Goal: Information Seeking & Learning: Learn about a topic

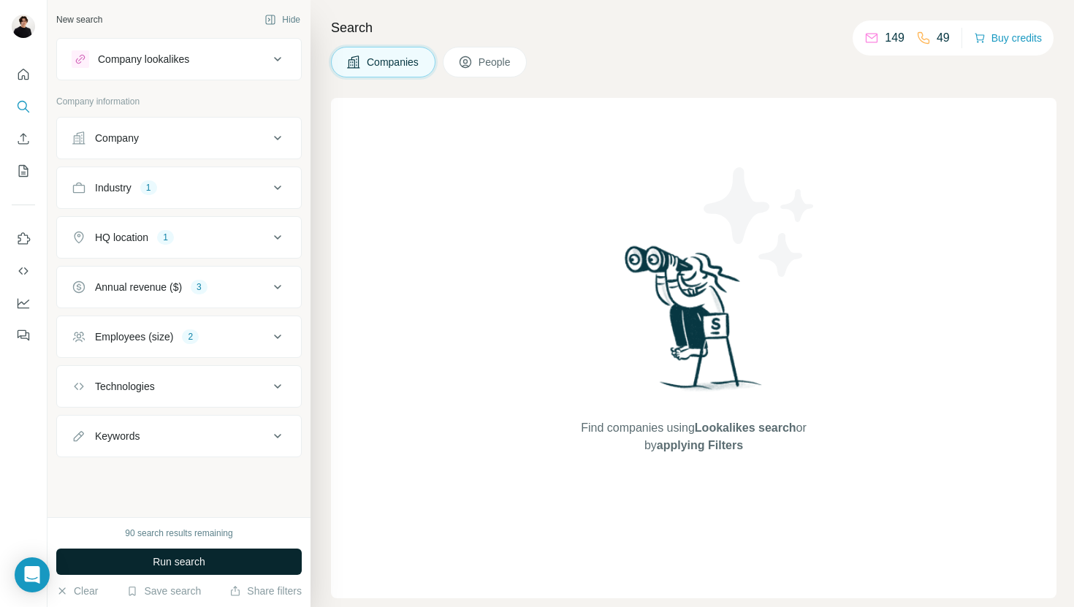
click at [220, 560] on button "Run search" at bounding box center [178, 562] width 245 height 26
click at [275, 343] on icon at bounding box center [278, 337] width 18 height 18
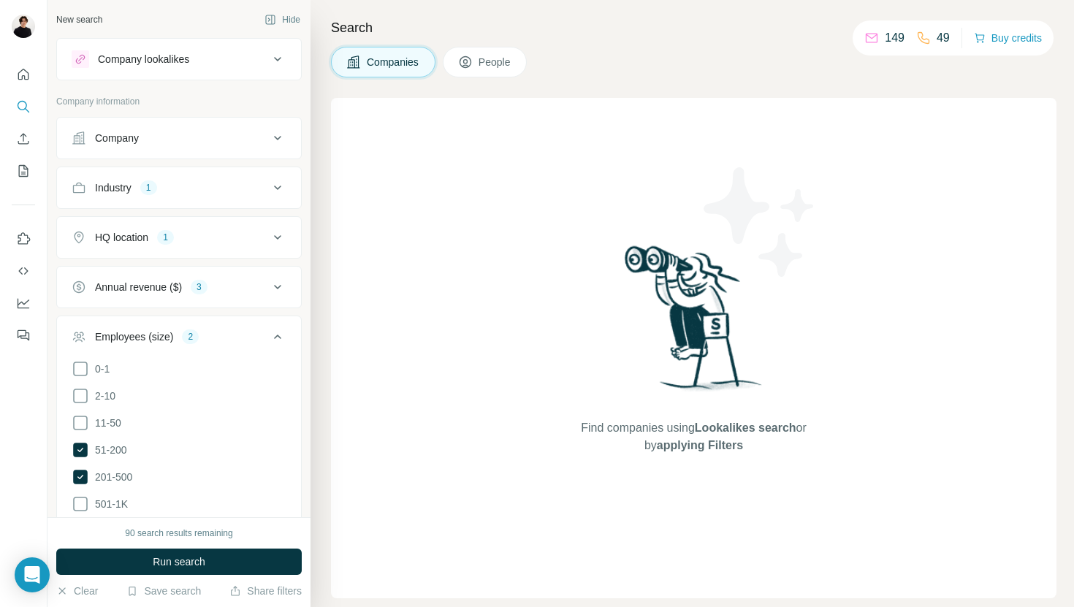
click at [275, 342] on icon at bounding box center [278, 337] width 18 height 18
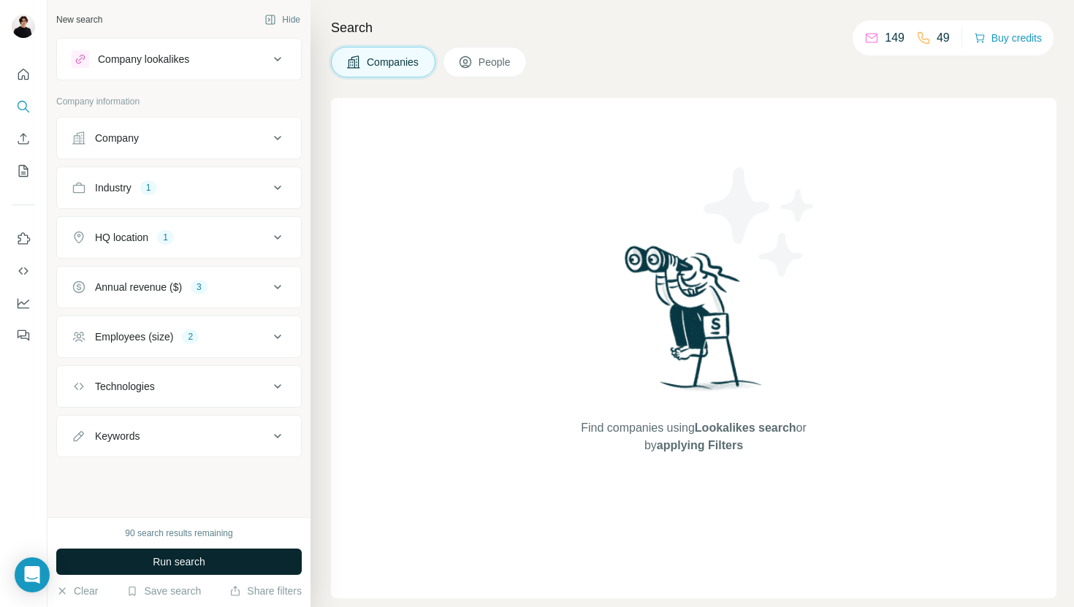
click at [209, 568] on button "Run search" at bounding box center [178, 562] width 245 height 26
click at [183, 567] on span "Run search" at bounding box center [179, 562] width 53 height 15
click at [244, 192] on div "Industry 1" at bounding box center [170, 187] width 197 height 15
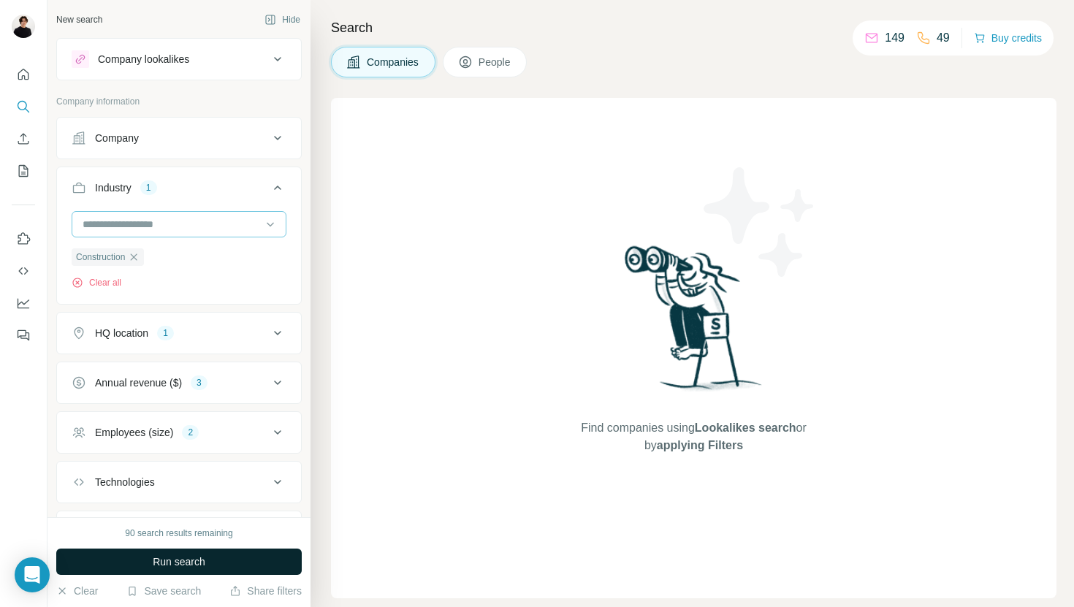
click at [213, 235] on div at bounding box center [171, 224] width 180 height 25
click at [260, 232] on input at bounding box center [171, 224] width 180 height 16
click at [278, 197] on button "Industry 1" at bounding box center [179, 190] width 244 height 41
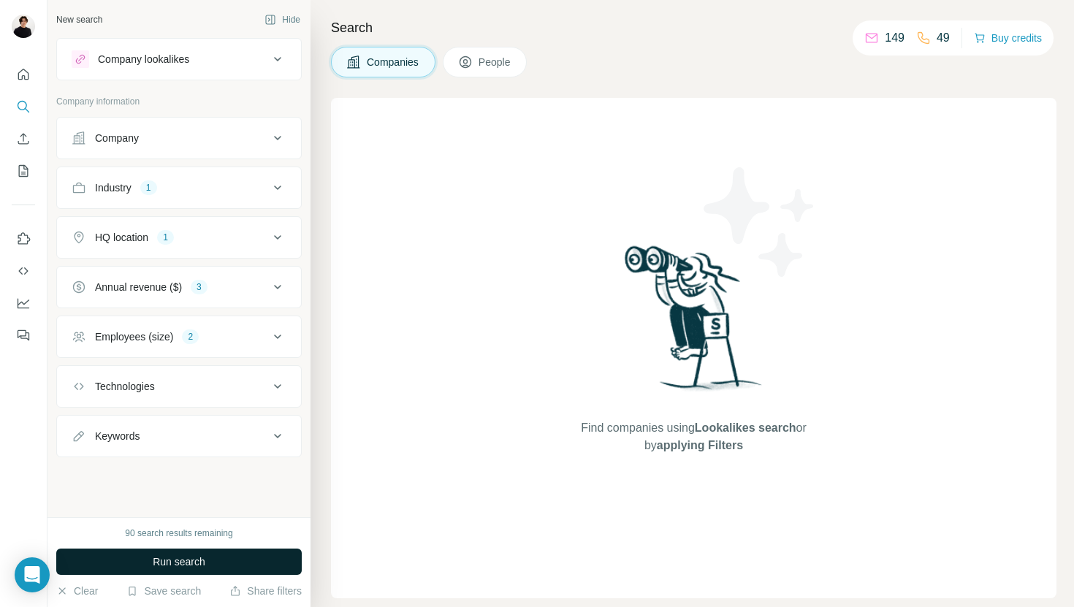
click at [268, 248] on button "HQ location 1" at bounding box center [179, 237] width 244 height 35
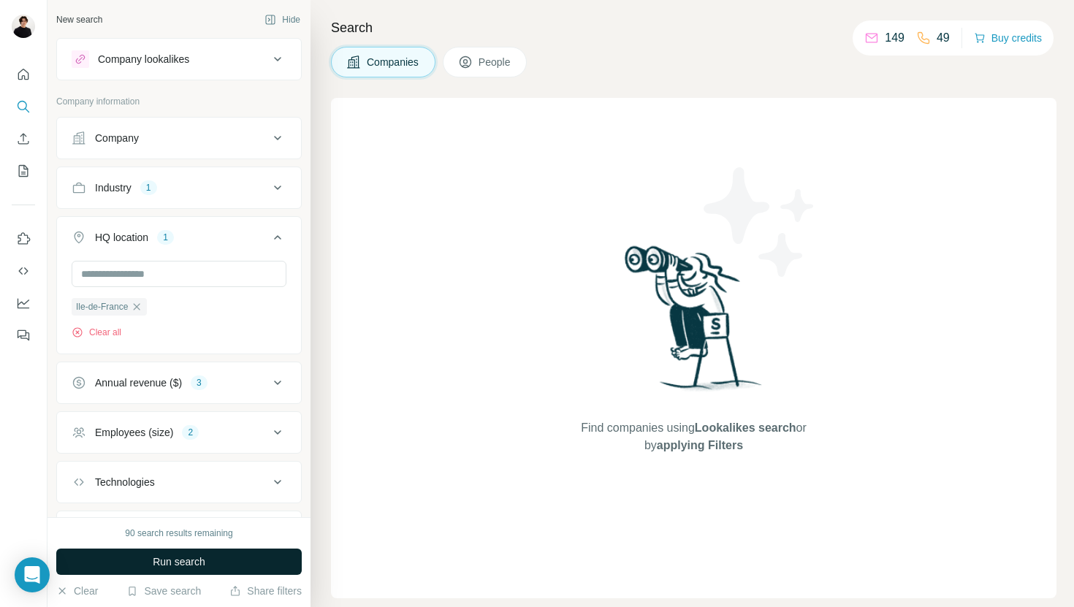
click at [279, 235] on icon at bounding box center [278, 238] width 18 height 18
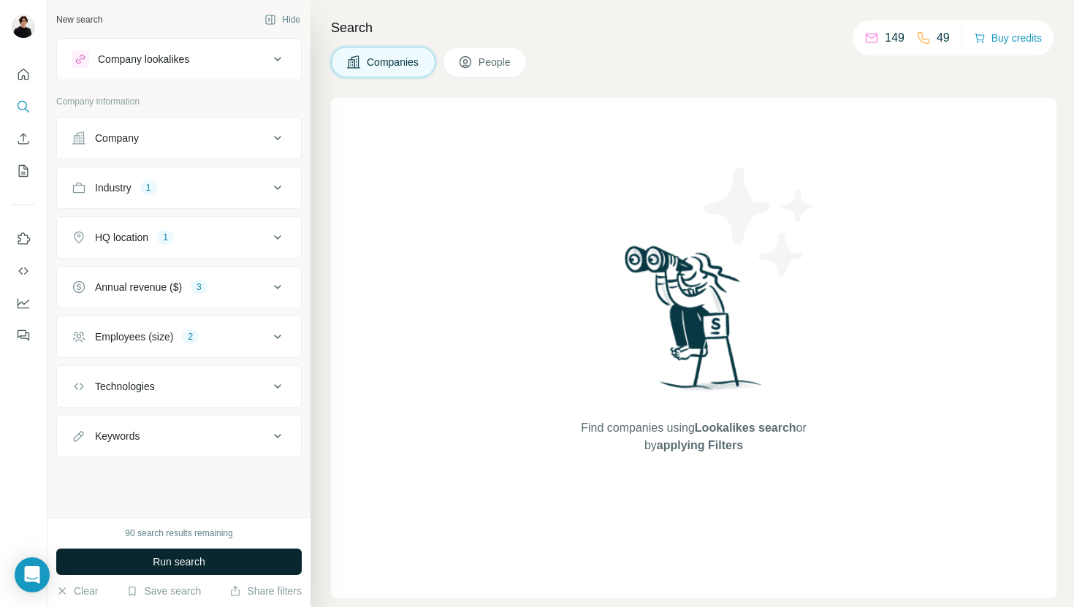
click at [269, 72] on button "Company lookalikes" at bounding box center [179, 59] width 244 height 35
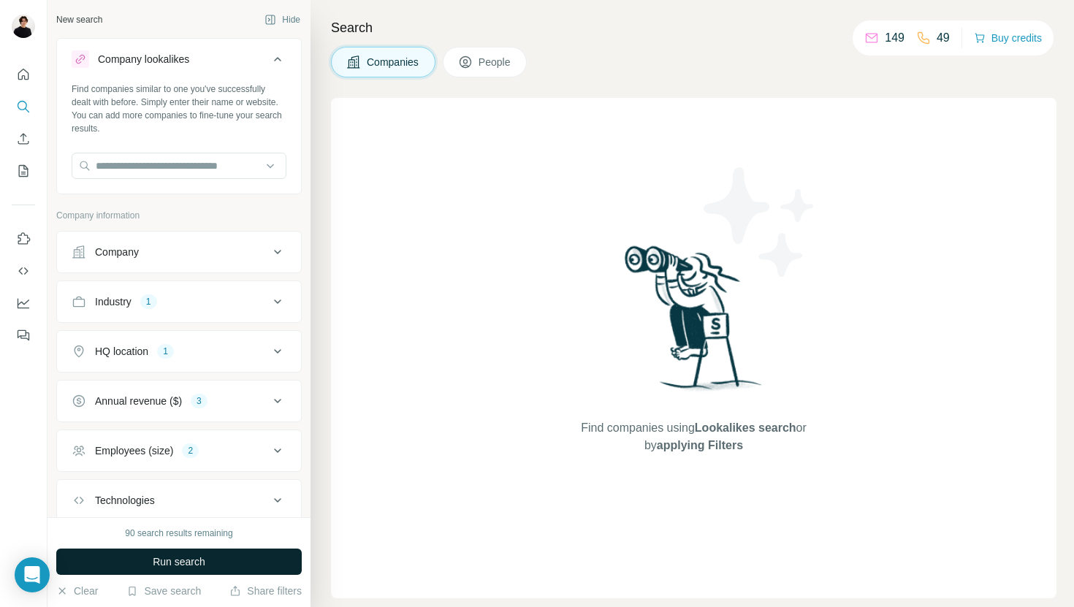
click at [279, 56] on icon at bounding box center [278, 59] width 18 height 18
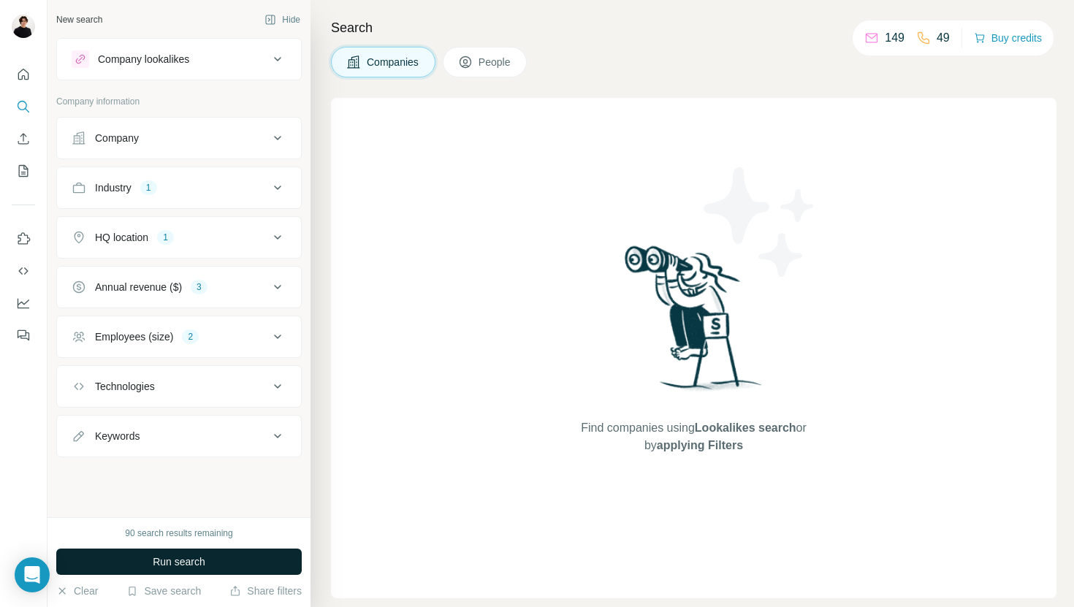
click at [279, 56] on icon at bounding box center [278, 59] width 18 height 18
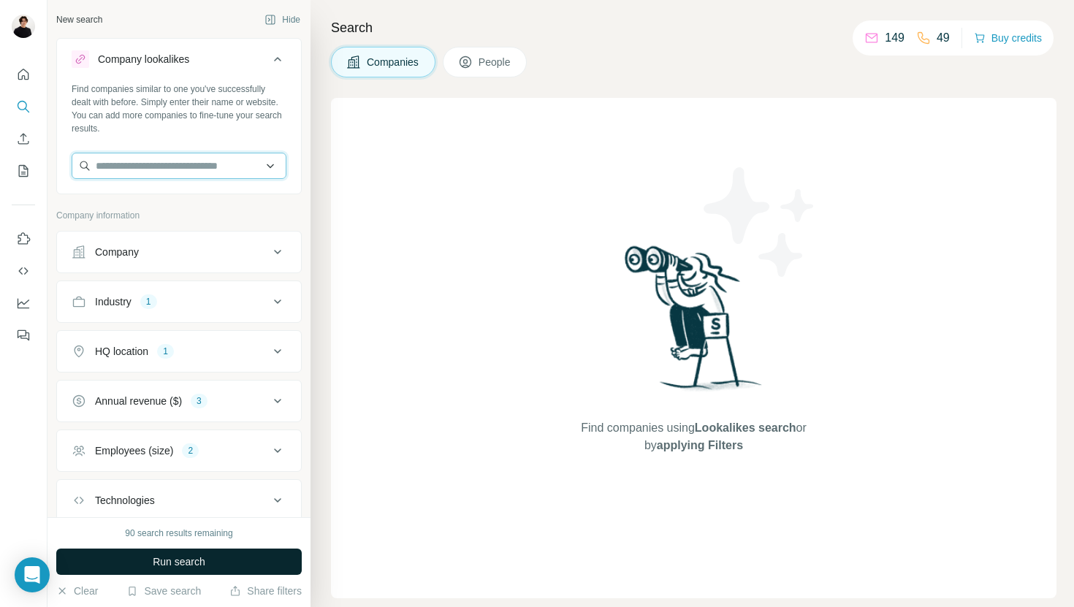
click at [247, 167] on input "text" at bounding box center [179, 166] width 215 height 26
click at [265, 168] on input "text" at bounding box center [179, 166] width 215 height 26
click at [275, 57] on icon at bounding box center [278, 59] width 18 height 18
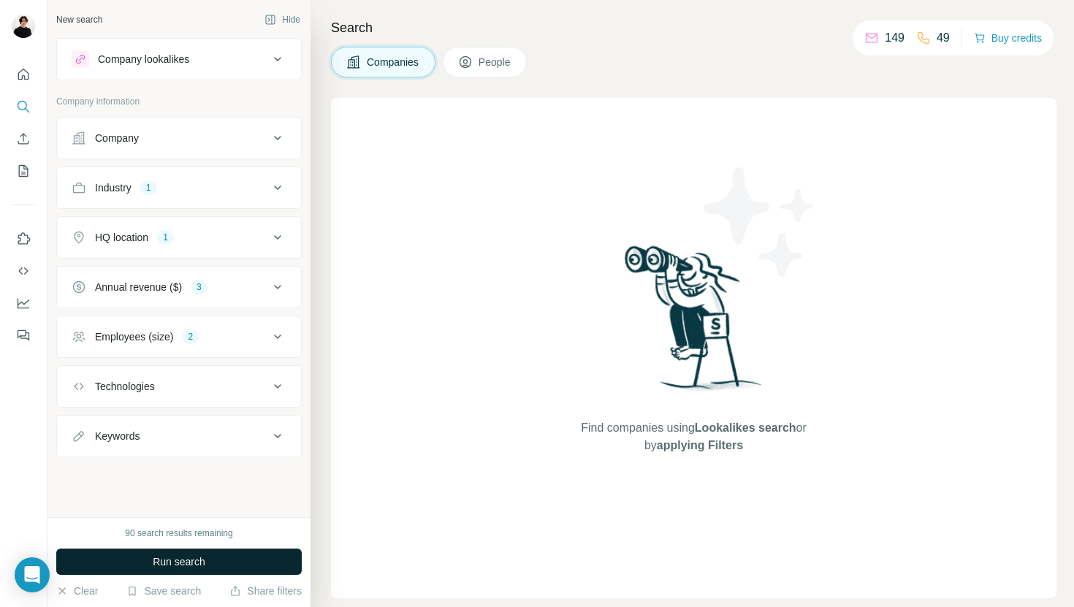
click at [187, 567] on span "Run search" at bounding box center [179, 562] width 53 height 15
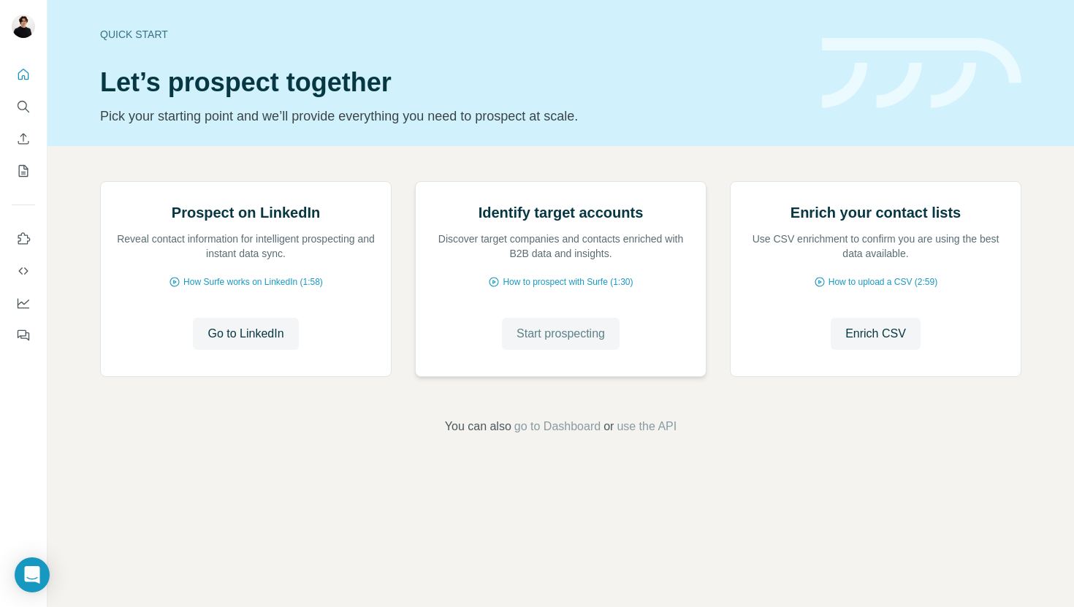
click at [594, 343] on span "Start prospecting" at bounding box center [561, 334] width 88 height 18
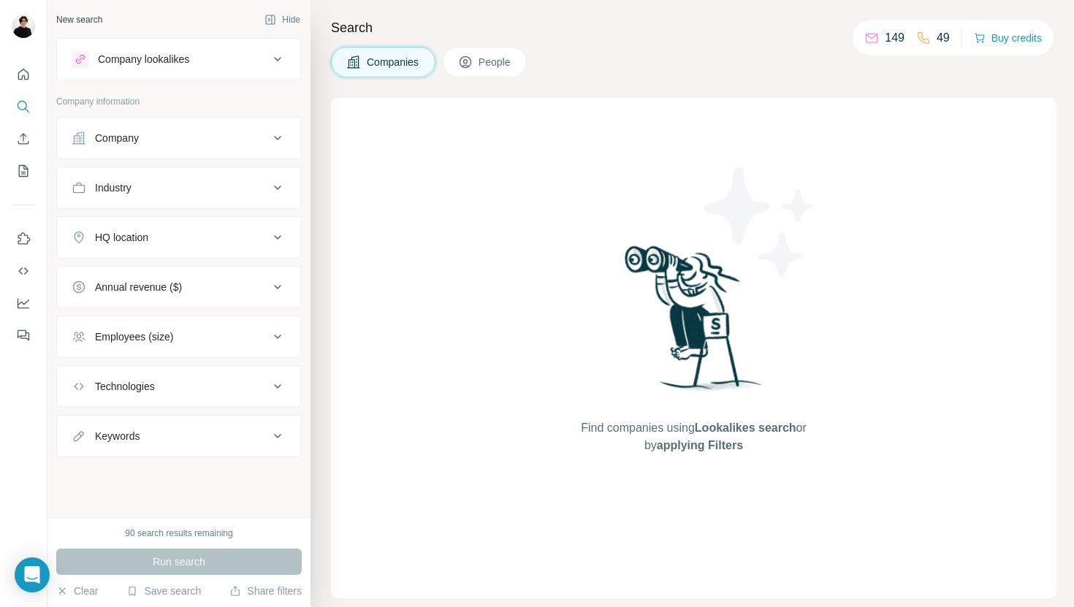
click at [265, 148] on button "Company" at bounding box center [179, 138] width 244 height 35
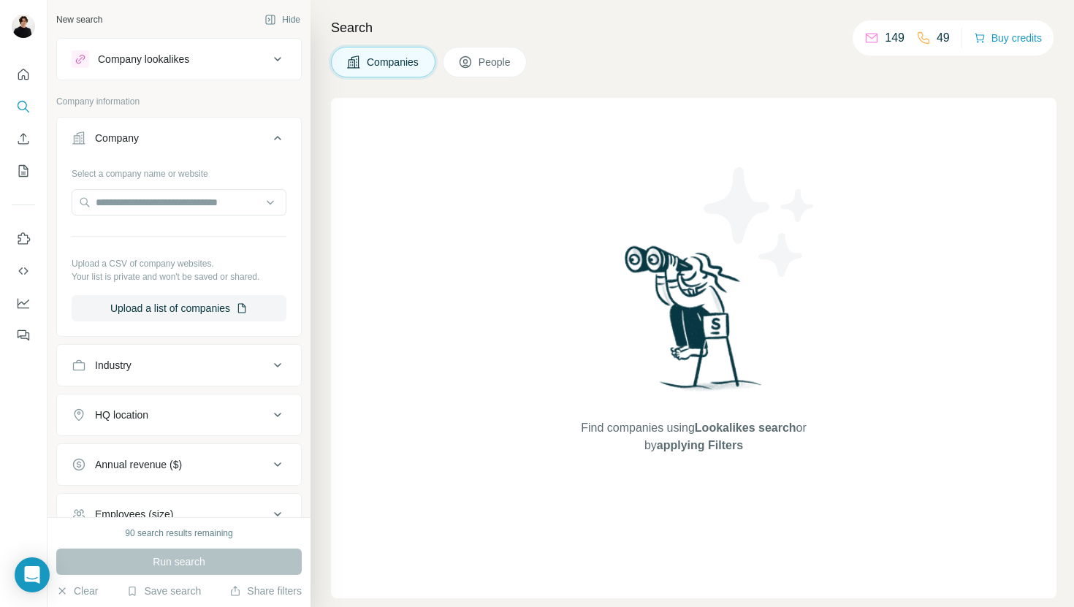
click at [275, 127] on button "Company" at bounding box center [179, 141] width 244 height 41
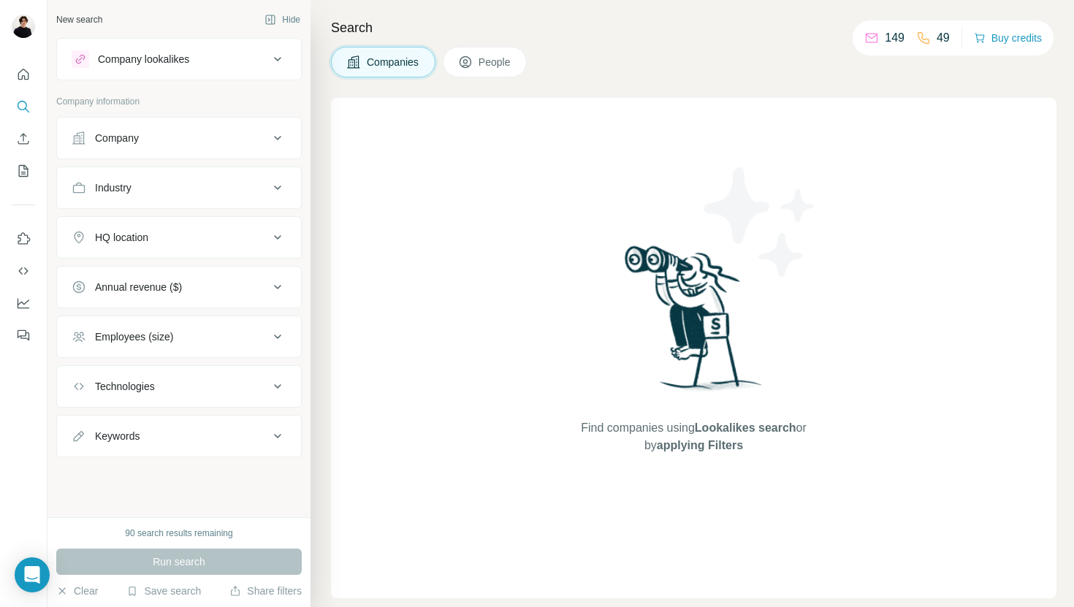
click at [260, 177] on button "Industry" at bounding box center [179, 187] width 244 height 35
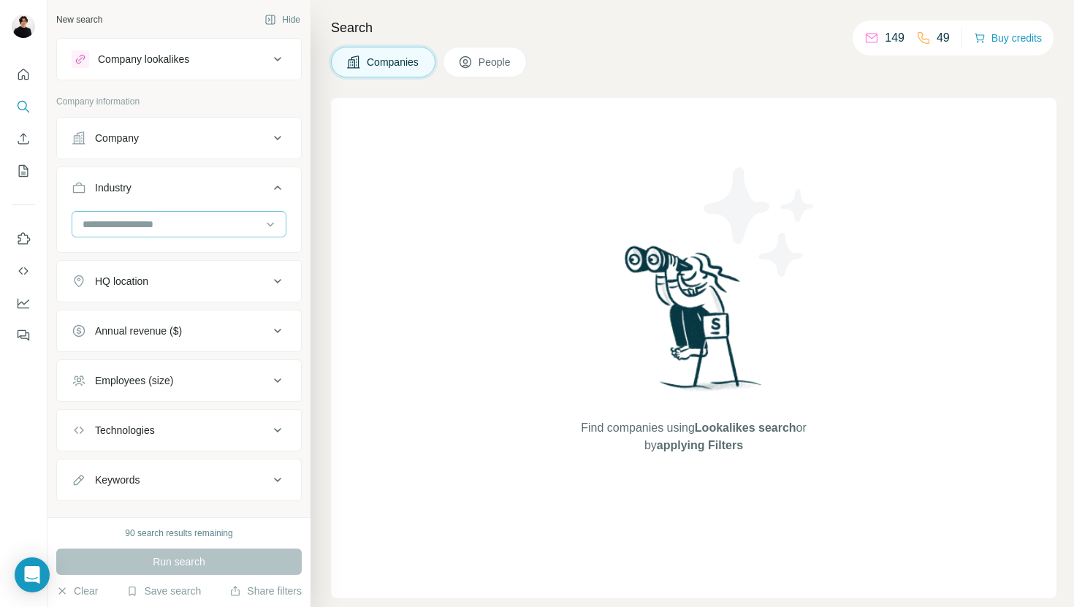
click at [235, 219] on input at bounding box center [171, 224] width 180 height 16
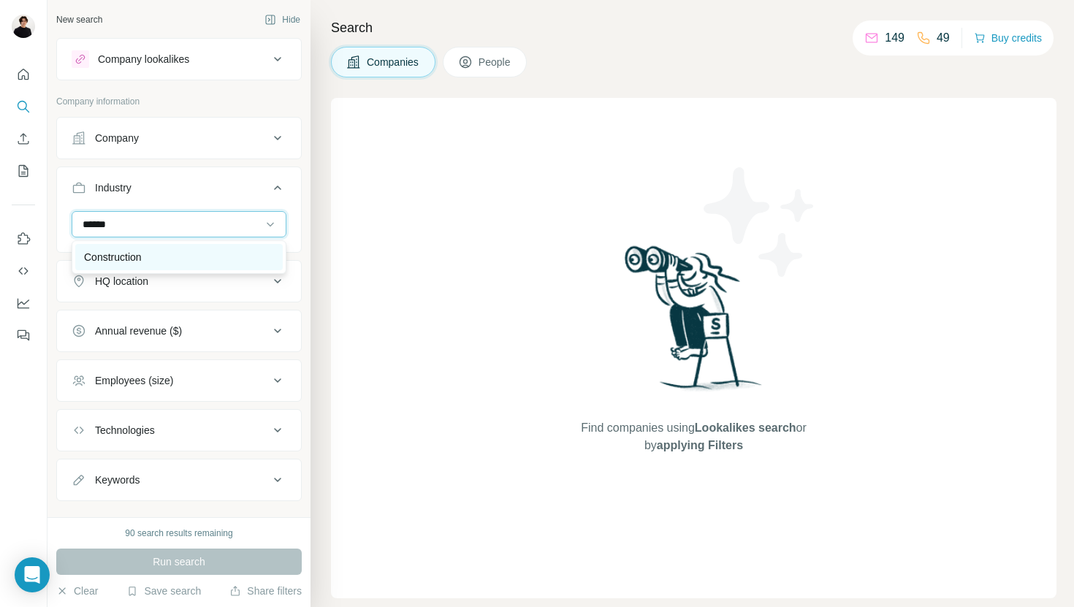
type input "******"
click at [195, 247] on div "Construction" at bounding box center [179, 257] width 208 height 26
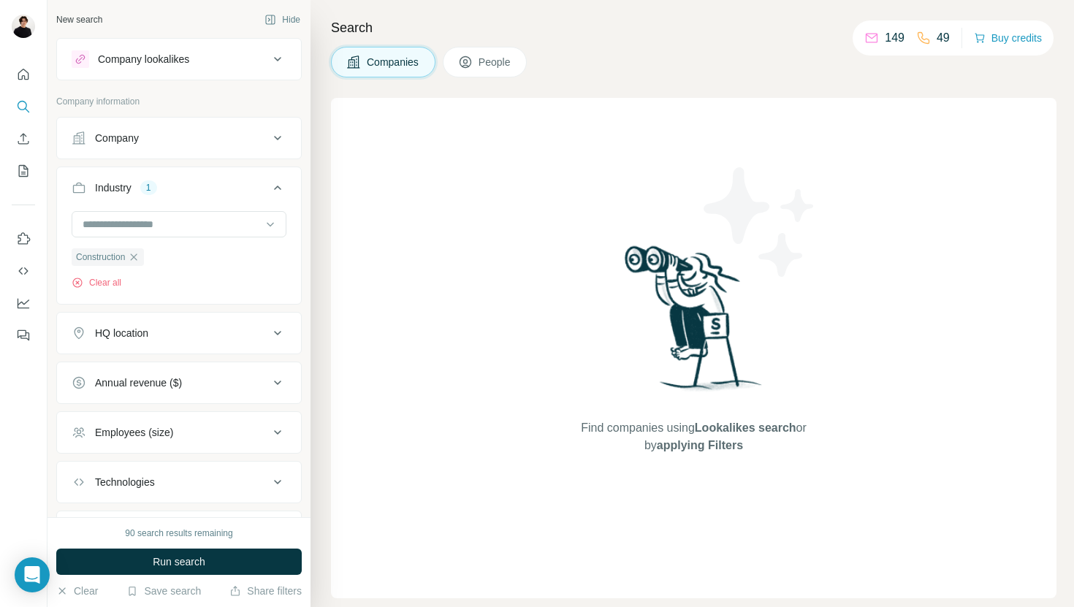
click at [255, 329] on div "HQ location" at bounding box center [170, 333] width 197 height 15
click at [230, 369] on input "text" at bounding box center [179, 370] width 215 height 26
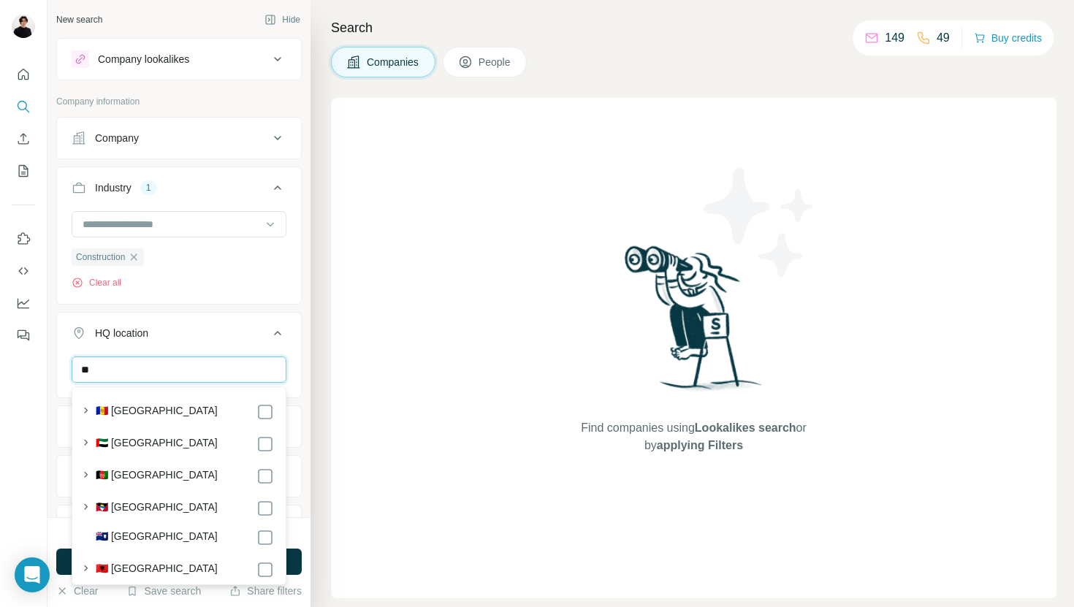
type input "*"
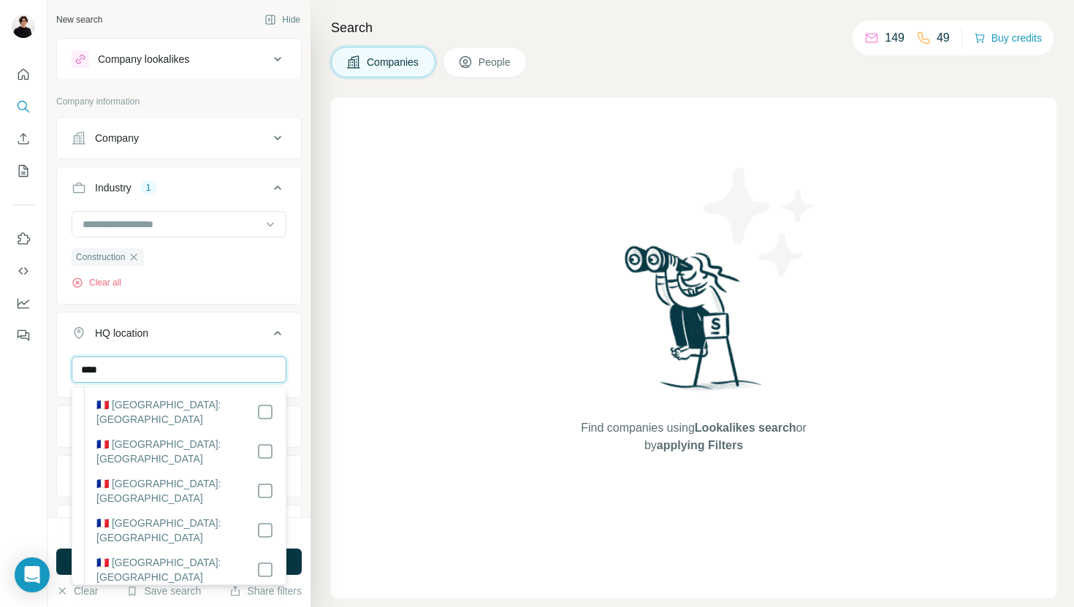
scroll to position [1995, 0]
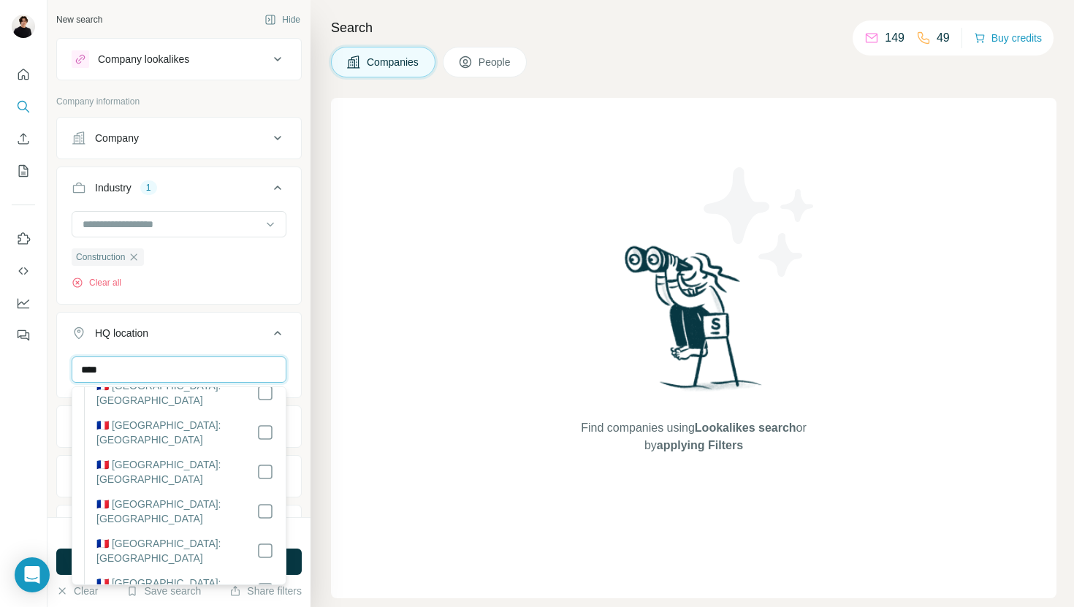
type input "****"
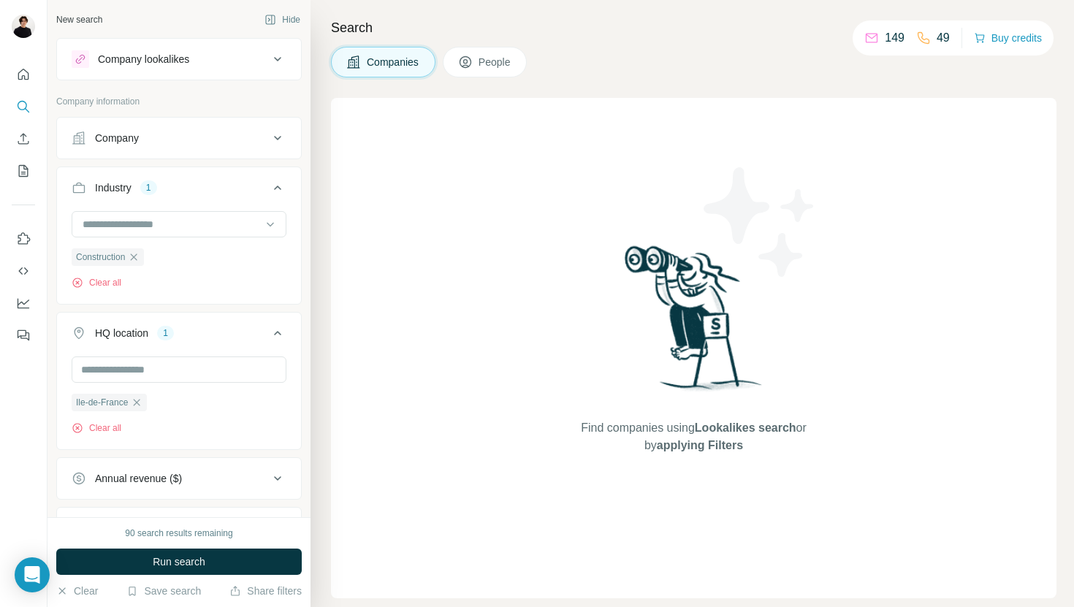
click at [286, 329] on button "HQ location 1" at bounding box center [179, 336] width 244 height 41
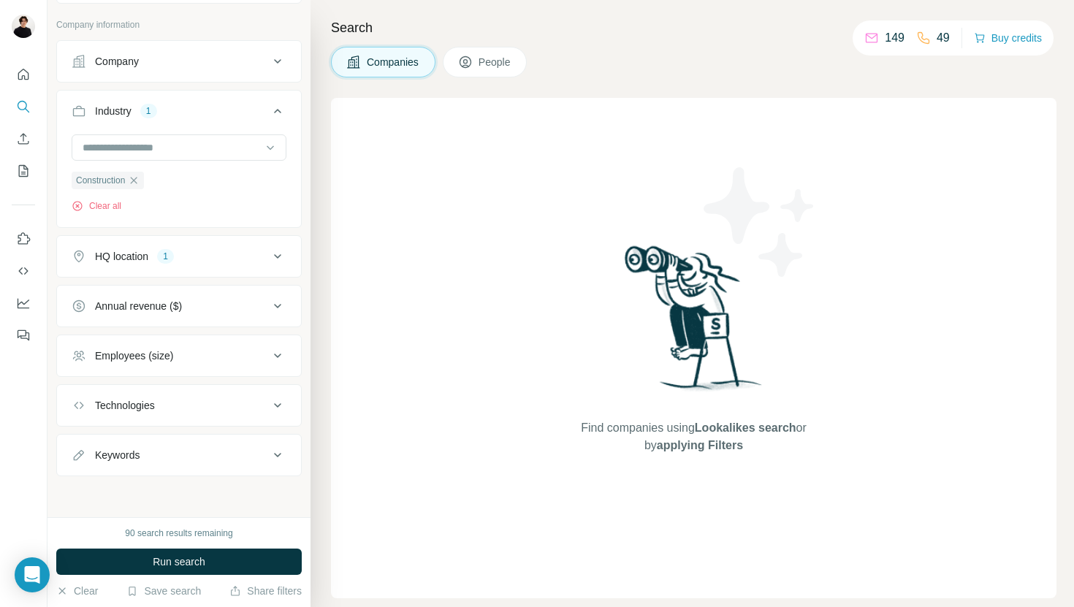
click at [264, 305] on div "Annual revenue ($)" at bounding box center [170, 306] width 197 height 15
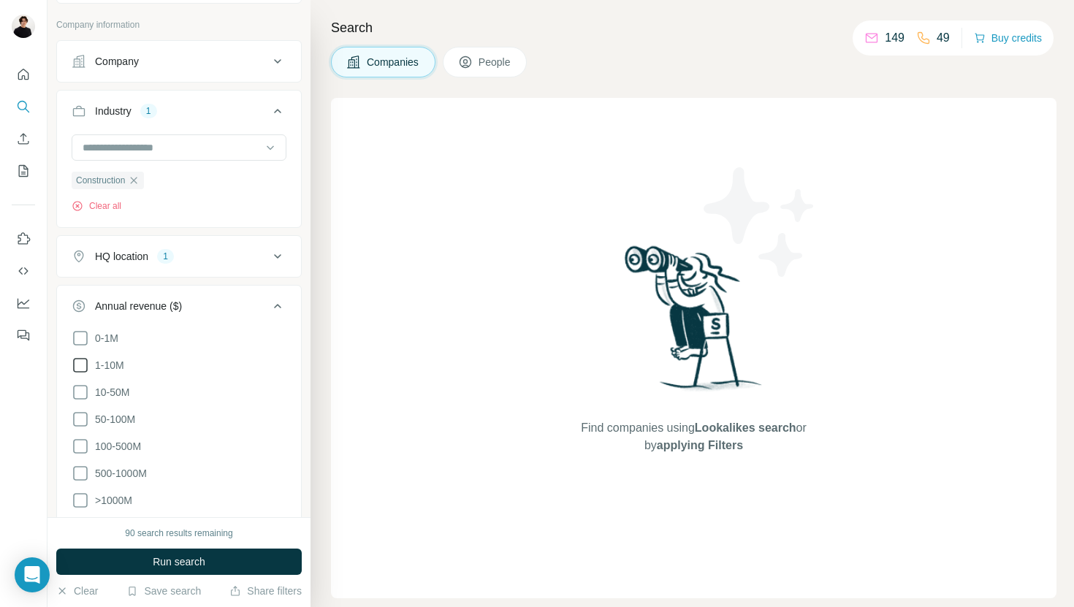
click at [74, 369] on icon at bounding box center [80, 365] width 15 height 15
click at [75, 393] on icon at bounding box center [81, 393] width 18 height 18
click at [79, 412] on icon at bounding box center [80, 419] width 15 height 15
click at [286, 303] on icon at bounding box center [278, 306] width 18 height 18
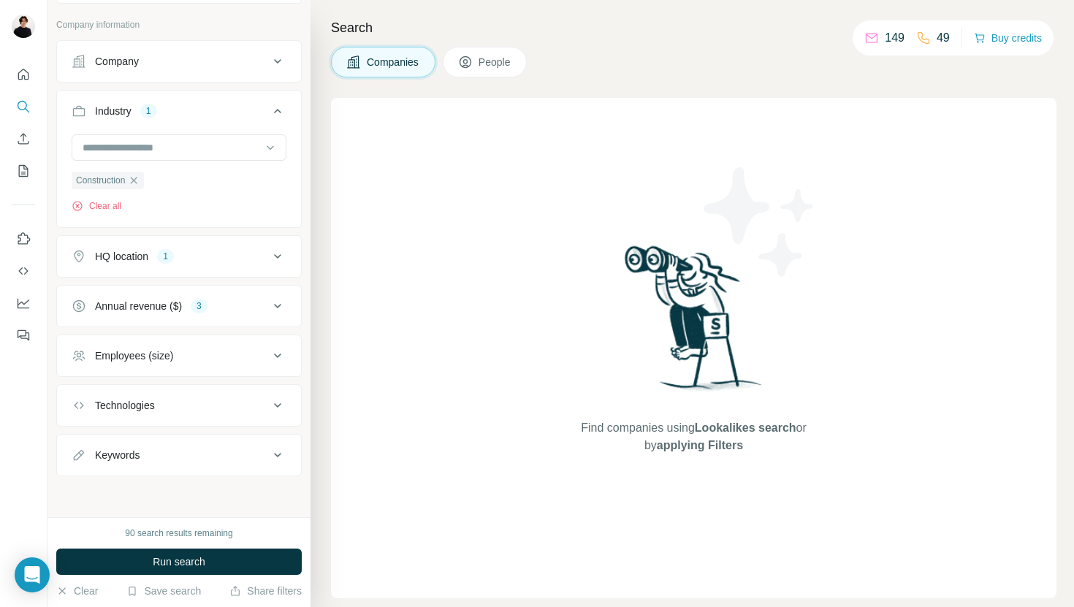
click at [237, 359] on div "Employees (size)" at bounding box center [170, 356] width 197 height 15
click at [81, 420] on icon at bounding box center [81, 415] width 18 height 18
click at [81, 414] on icon at bounding box center [80, 415] width 15 height 15
click at [81, 438] on icon at bounding box center [81, 442] width 18 height 18
click at [81, 465] on icon at bounding box center [81, 469] width 18 height 18
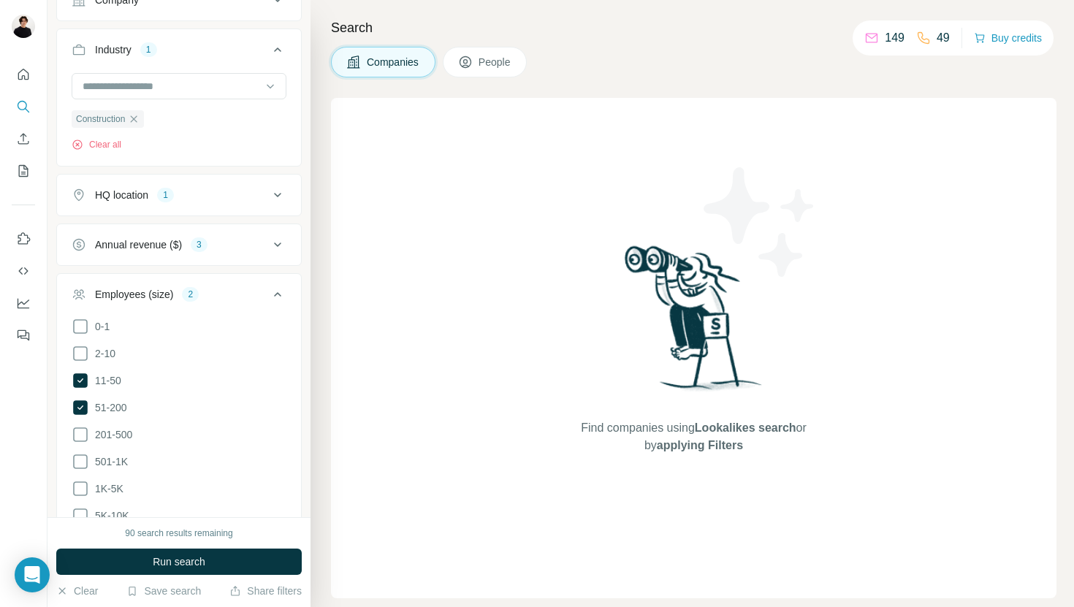
scroll to position [153, 0]
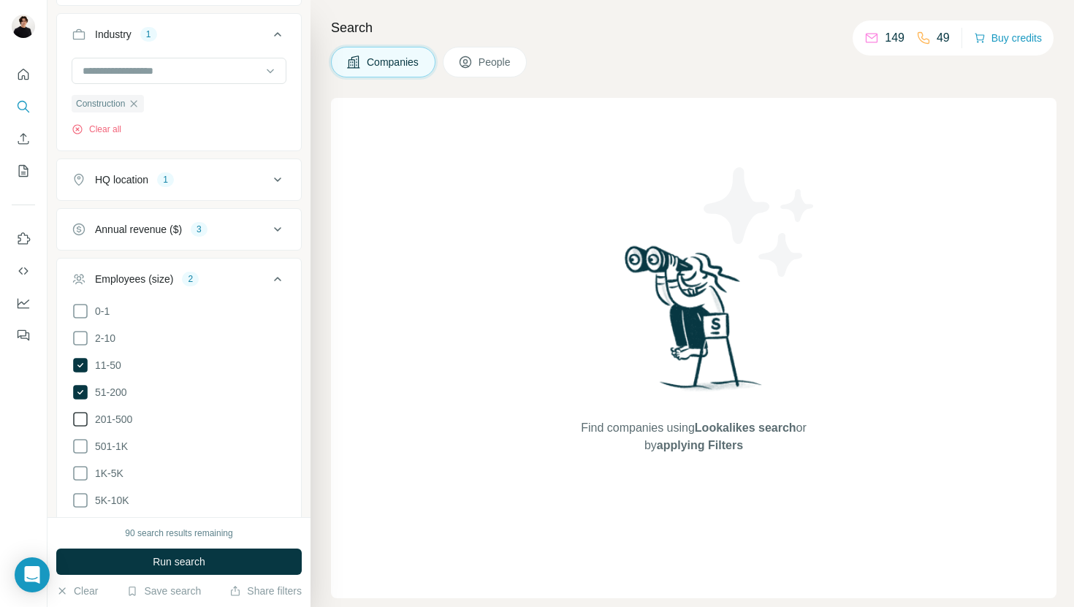
click at [86, 420] on icon at bounding box center [80, 419] width 15 height 15
click at [281, 271] on icon at bounding box center [278, 279] width 18 height 18
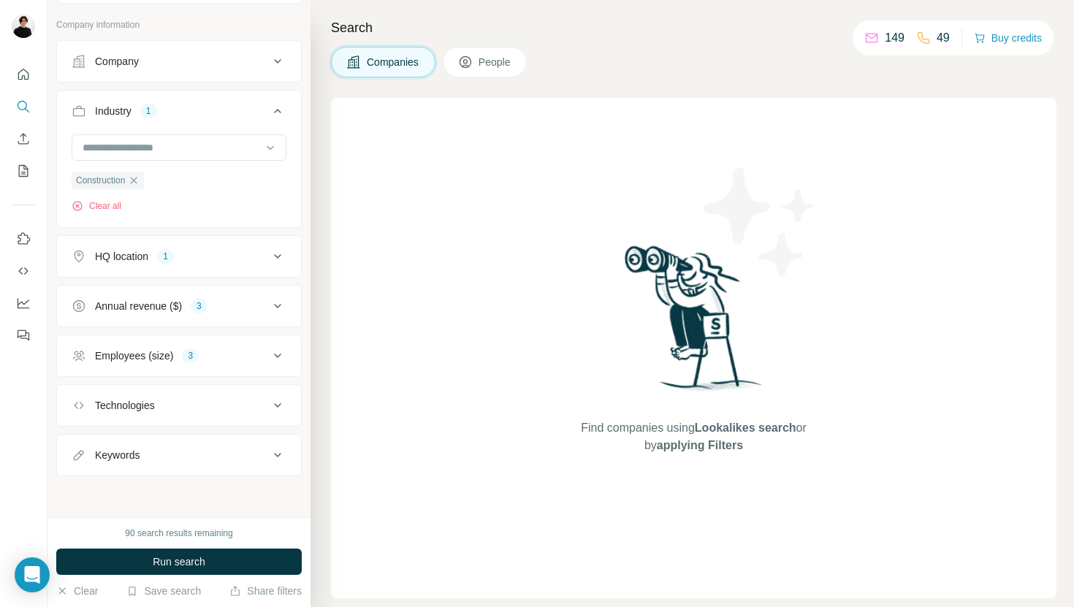
scroll to position [77, 0]
click at [236, 560] on button "Run search" at bounding box center [178, 562] width 245 height 26
click at [227, 568] on button "Run search" at bounding box center [178, 562] width 245 height 26
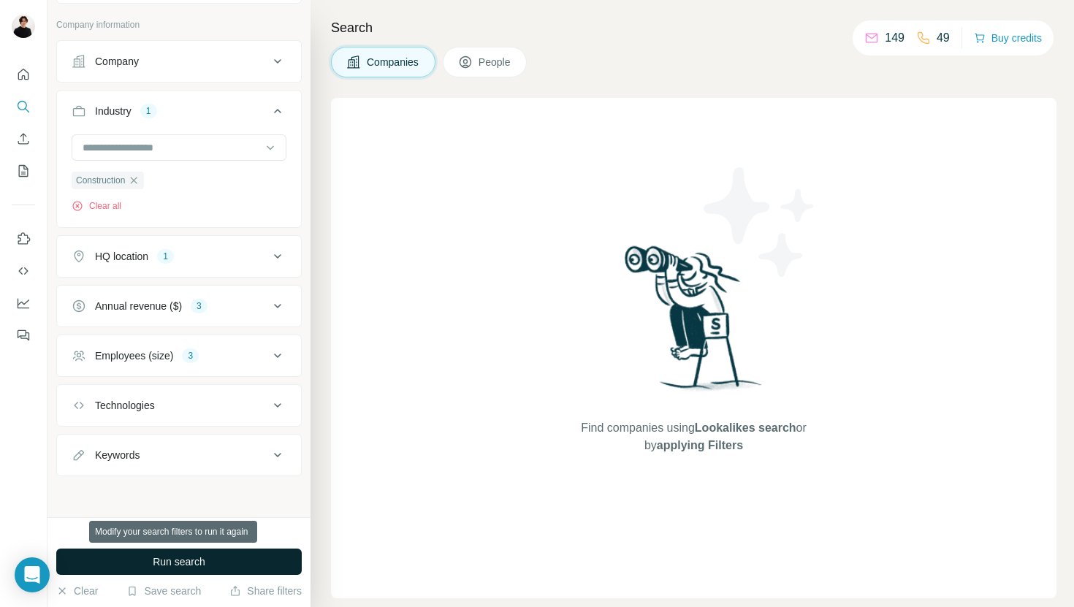
click at [242, 568] on button "Run search" at bounding box center [178, 562] width 245 height 26
click at [264, 567] on button "Run search" at bounding box center [178, 562] width 245 height 26
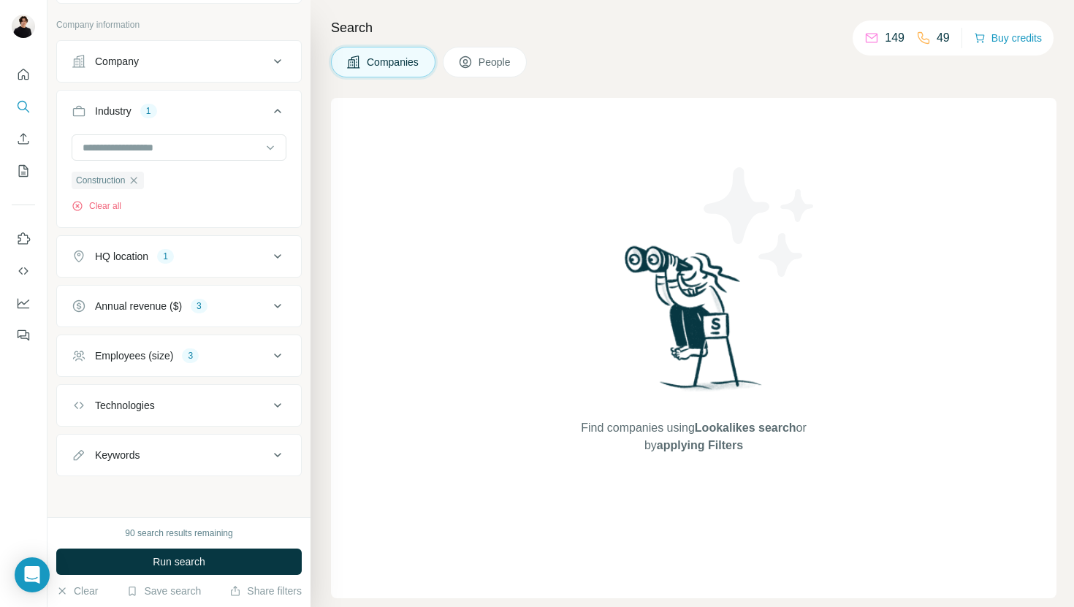
scroll to position [0, 0]
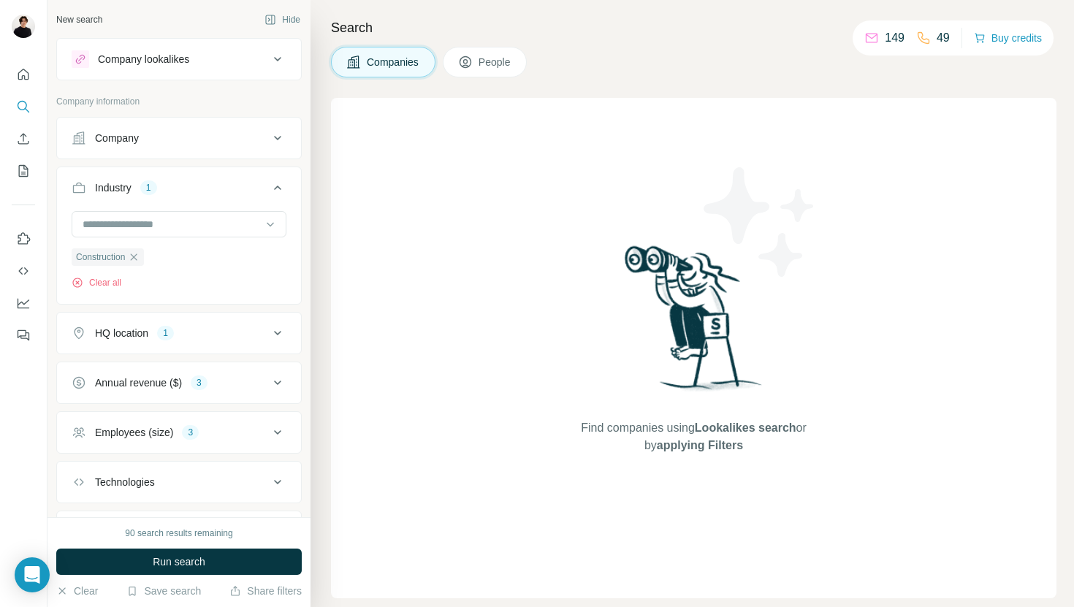
click at [281, 180] on icon at bounding box center [278, 188] width 18 height 18
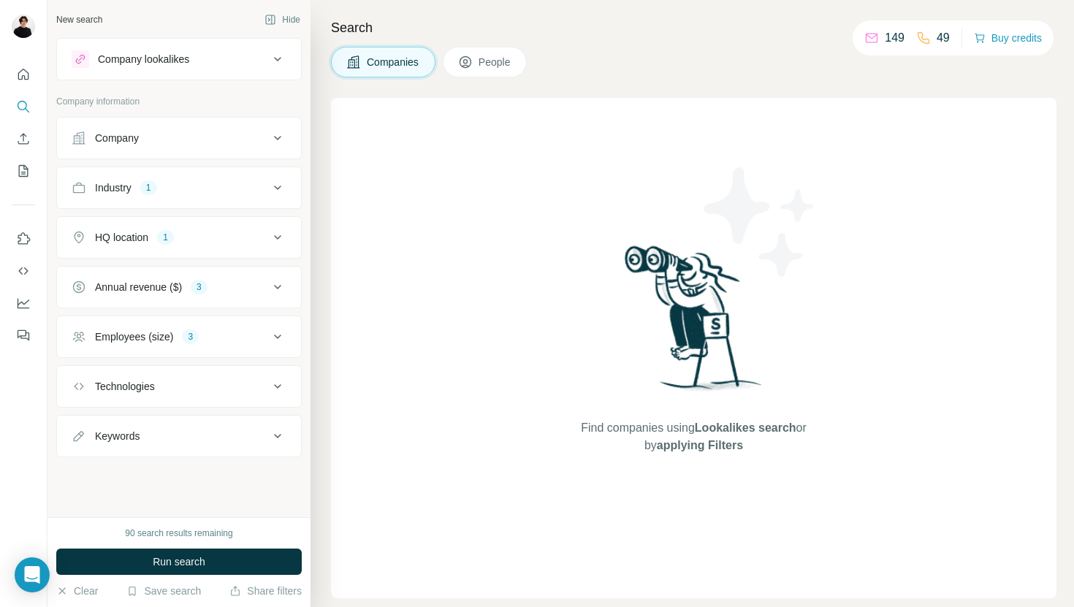
click at [493, 72] on button "People" at bounding box center [485, 62] width 85 height 31
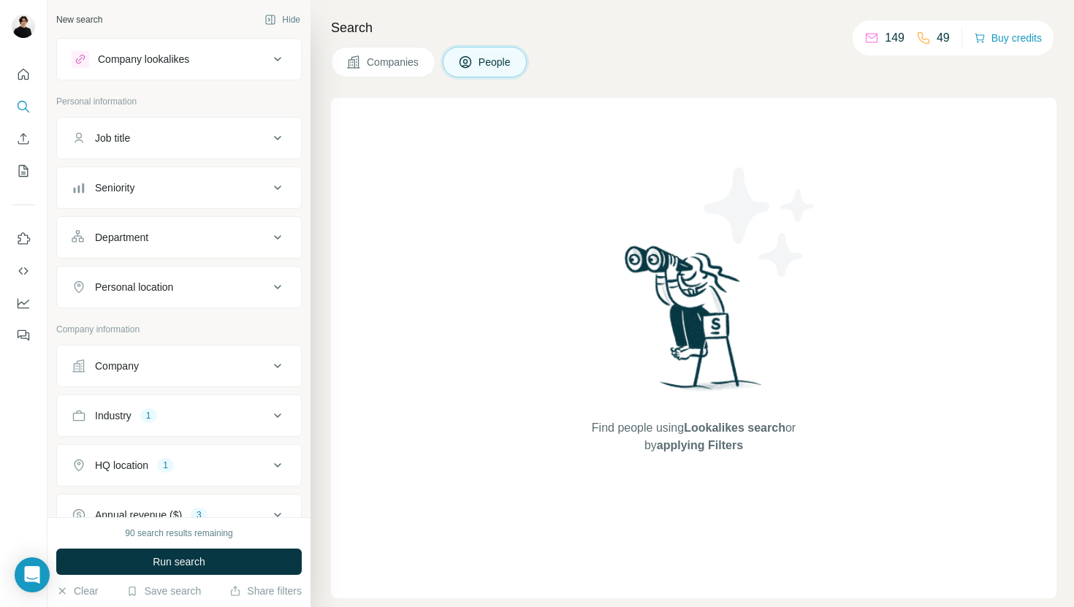
click at [384, 26] on h4 "Search" at bounding box center [694, 28] width 726 height 20
click at [384, 32] on h4 "Search" at bounding box center [694, 28] width 726 height 20
click at [384, 56] on span "Companies" at bounding box center [393, 62] width 53 height 15
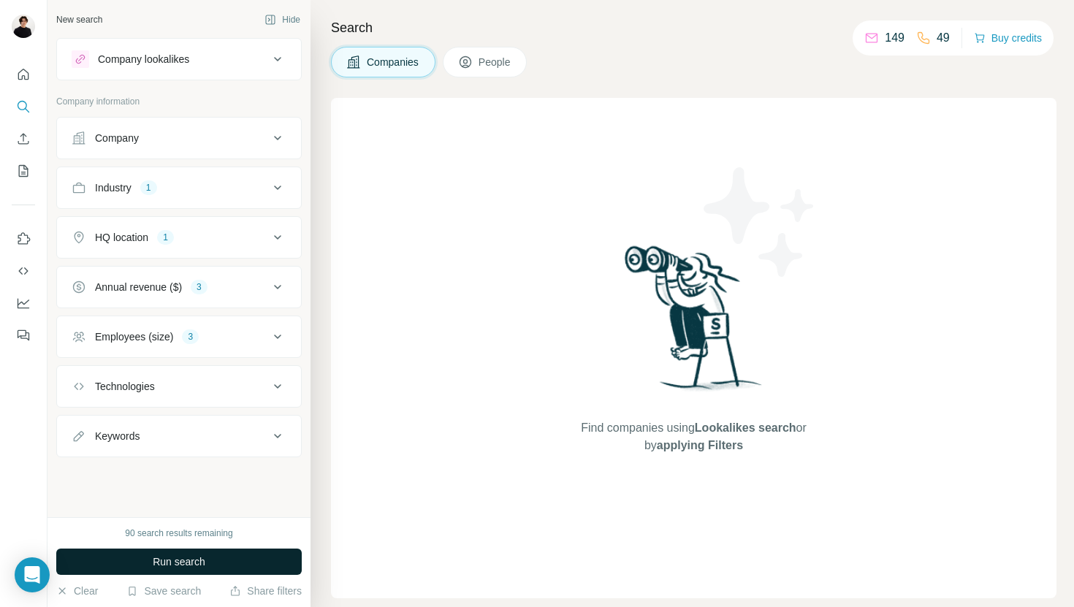
click at [238, 571] on button "Run search" at bounding box center [178, 562] width 245 height 26
click at [179, 559] on span "Run search" at bounding box center [179, 562] width 53 height 15
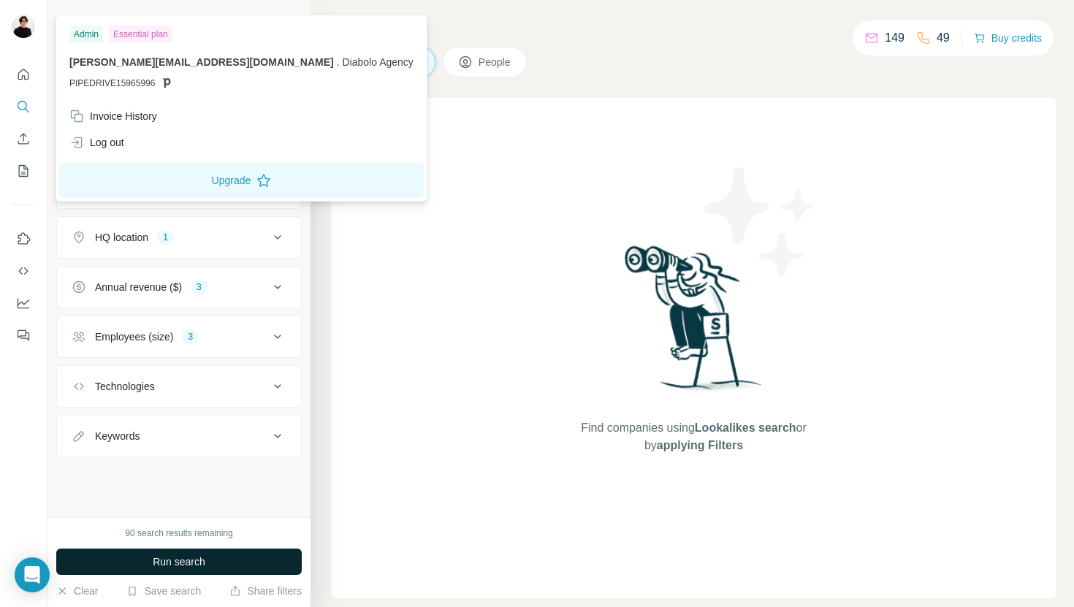
click at [34, 22] on img at bounding box center [23, 26] width 23 height 23
click at [164, 598] on div "Save search" at bounding box center [163, 593] width 75 height 18
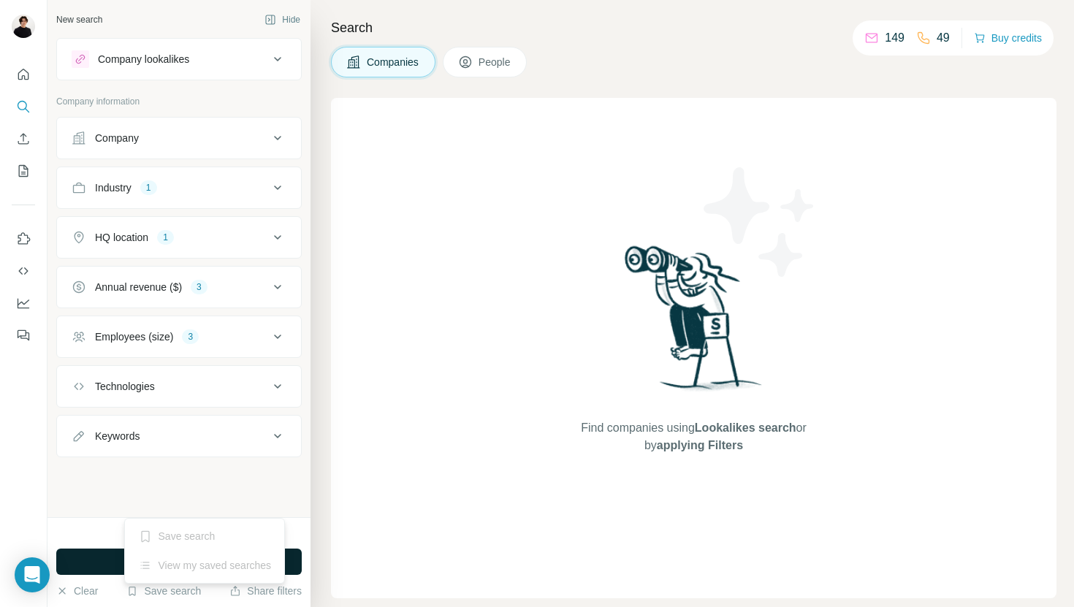
click at [245, 520] on div "Save search View my saved searches" at bounding box center [204, 551] width 161 height 66
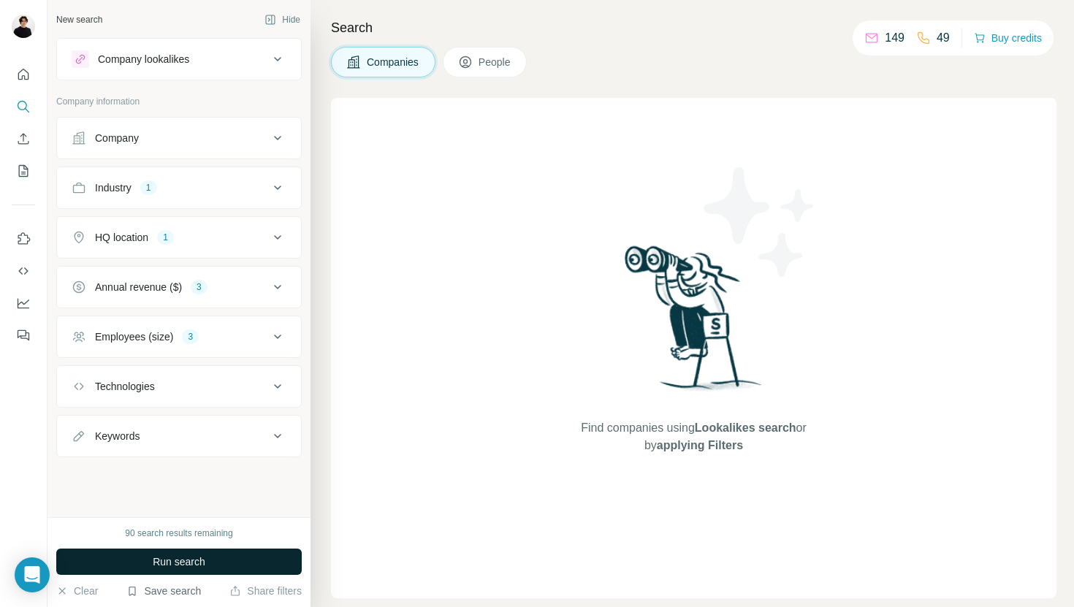
click at [170, 588] on button "Save search" at bounding box center [163, 591] width 75 height 15
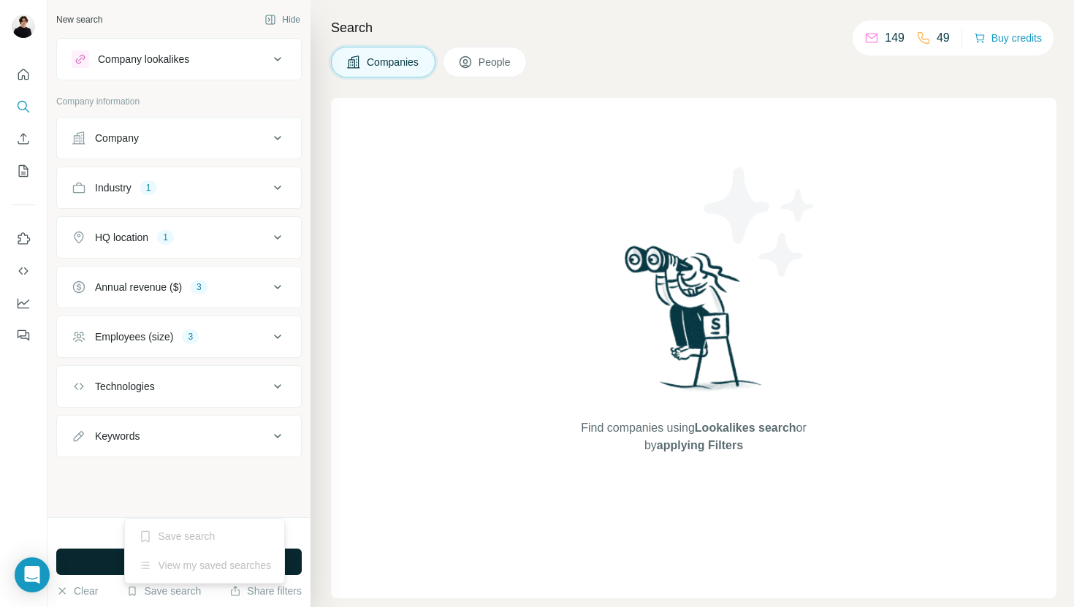
click at [199, 566] on div "View my saved searches" at bounding box center [205, 565] width 154 height 29
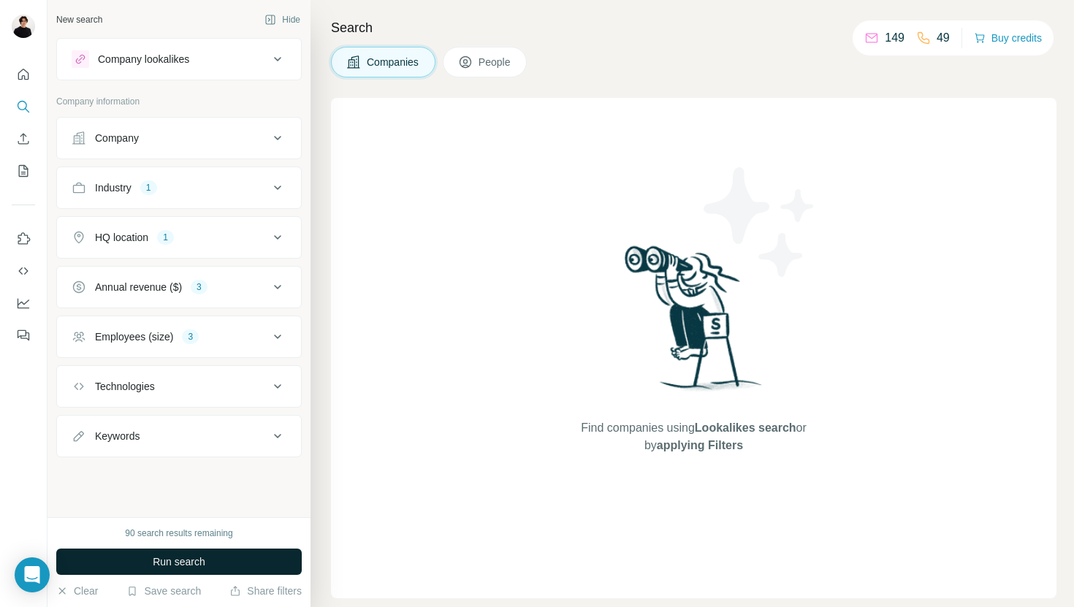
click at [244, 557] on button "Run search" at bounding box center [178, 562] width 245 height 26
click at [264, 219] on div "HQ location 1" at bounding box center [178, 237] width 245 height 42
click at [259, 250] on button "HQ location 1" at bounding box center [179, 237] width 244 height 35
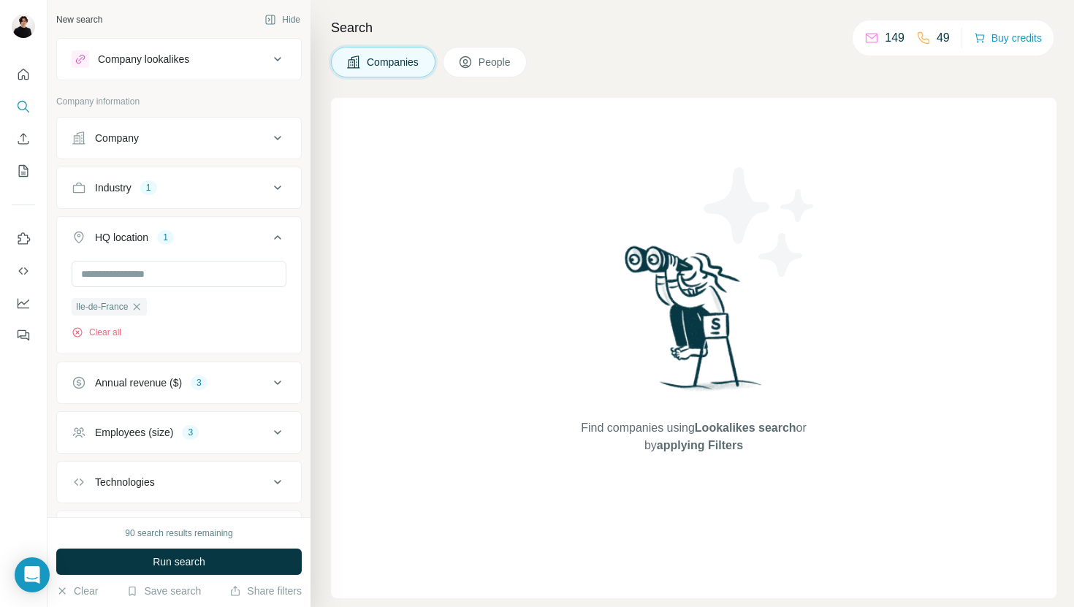
click at [185, 292] on div "Ile-de-France Clear all" at bounding box center [179, 300] width 215 height 78
click at [140, 307] on icon "button" at bounding box center [137, 306] width 7 height 7
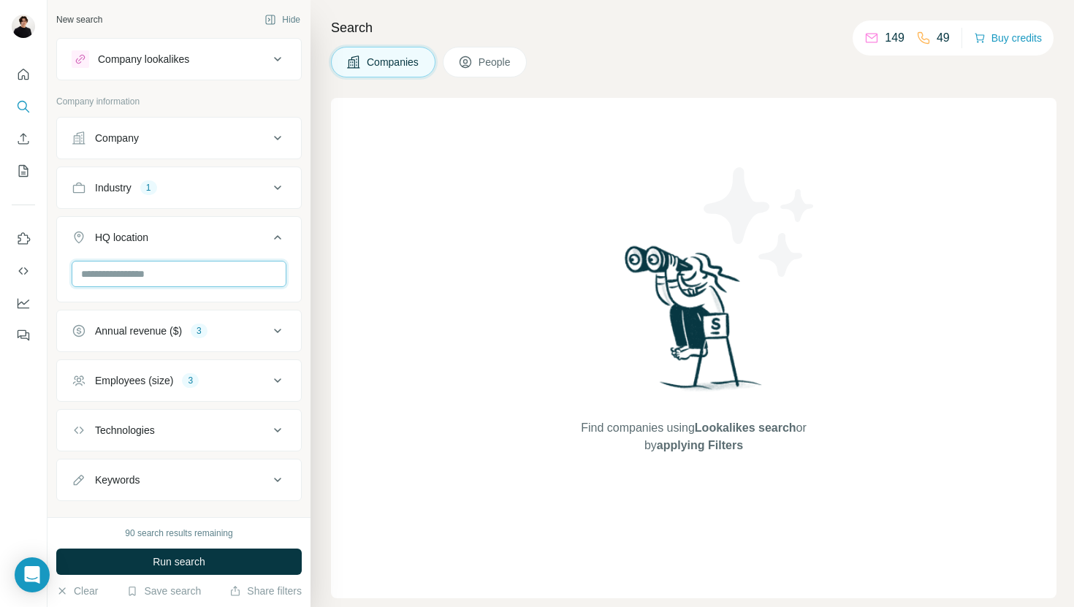
click at [178, 270] on input "text" at bounding box center [179, 274] width 215 height 26
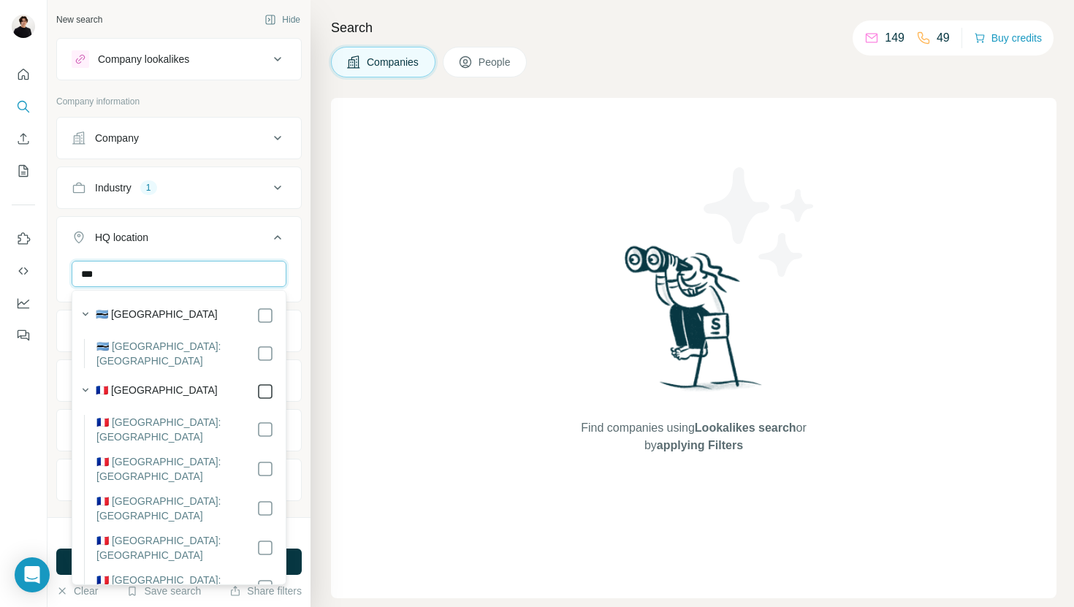
type input "***"
click at [275, 244] on icon at bounding box center [278, 238] width 18 height 18
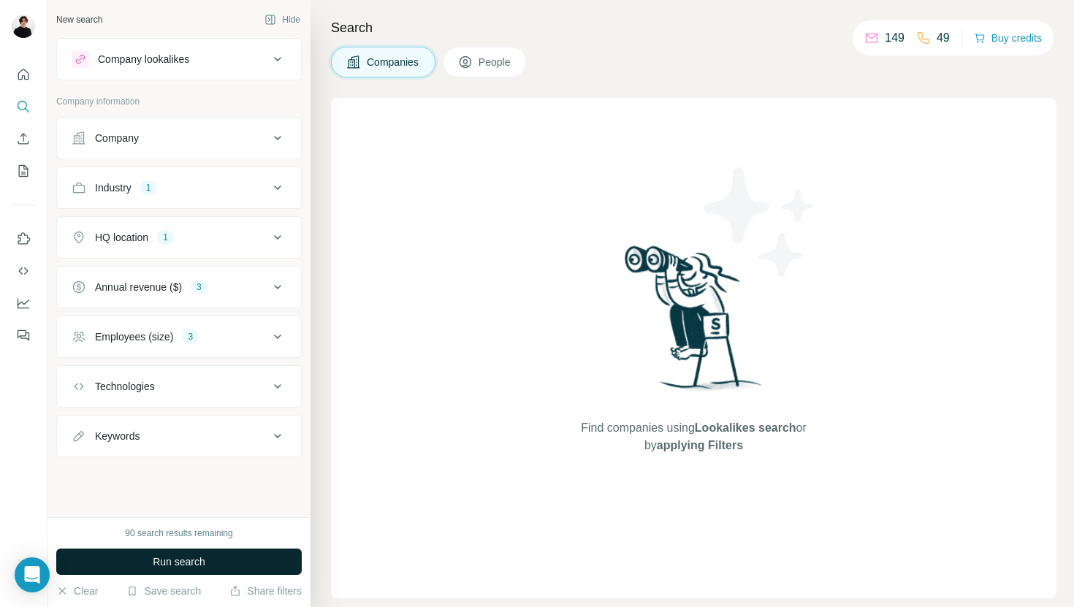
click at [257, 564] on button "Run search" at bounding box center [178, 562] width 245 height 26
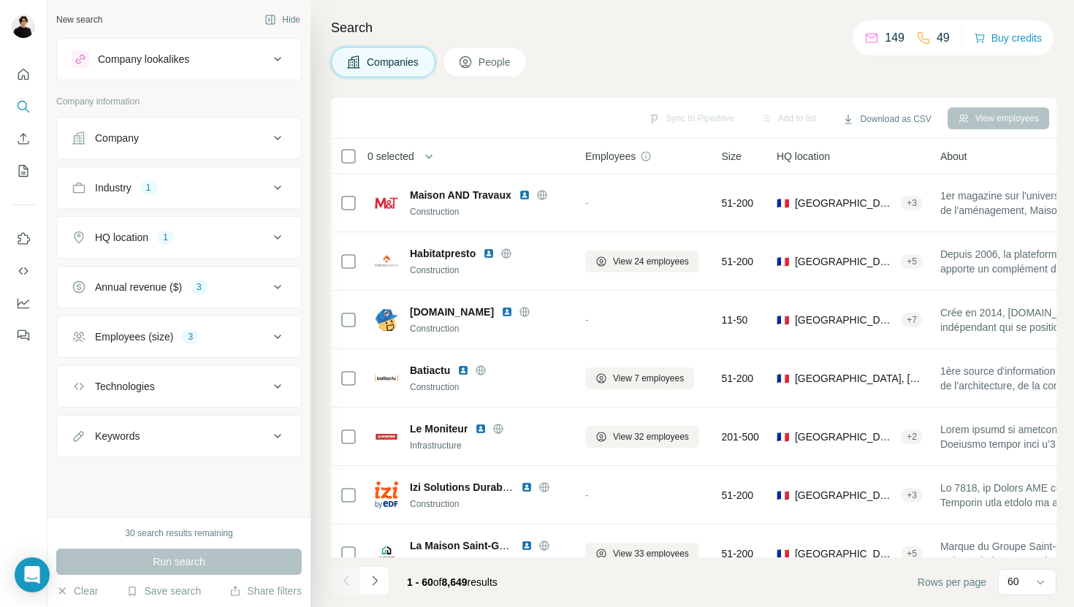
click at [245, 235] on div "HQ location 1" at bounding box center [170, 237] width 197 height 15
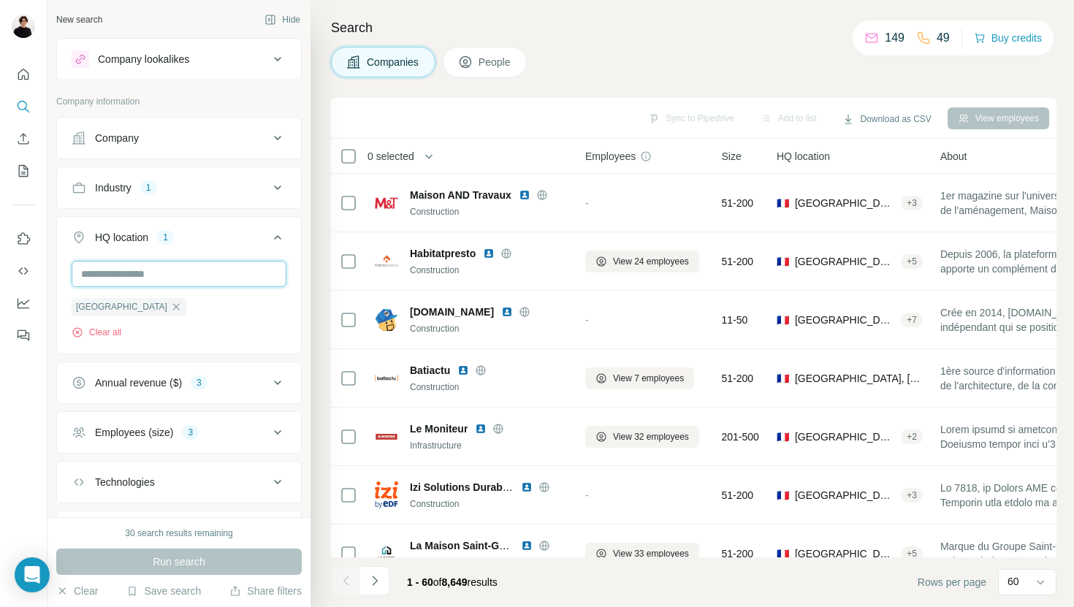
click at [172, 269] on input "text" at bounding box center [179, 274] width 215 height 26
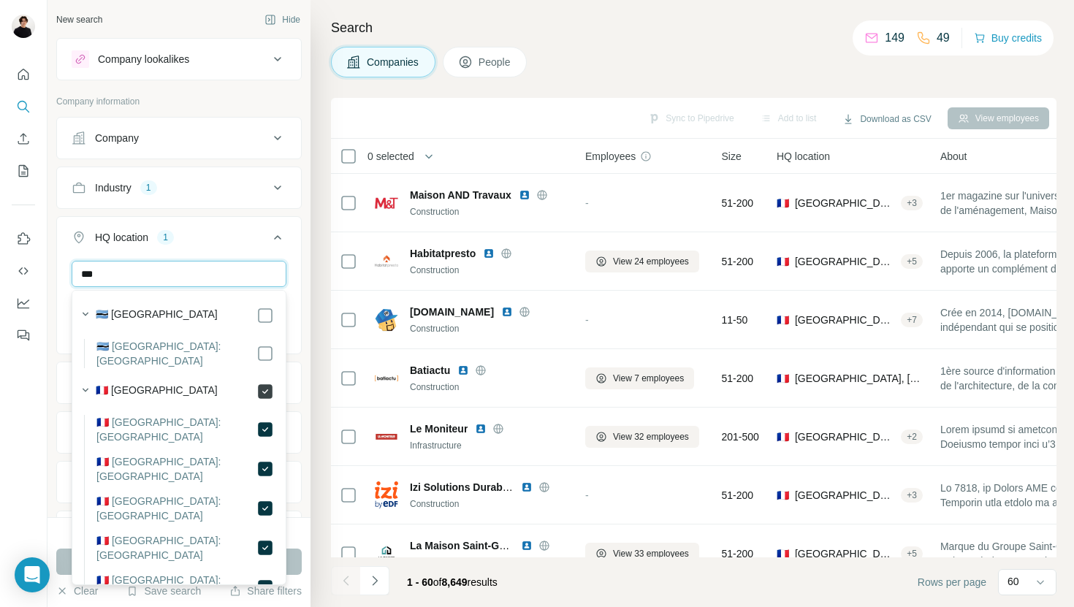
type input "***"
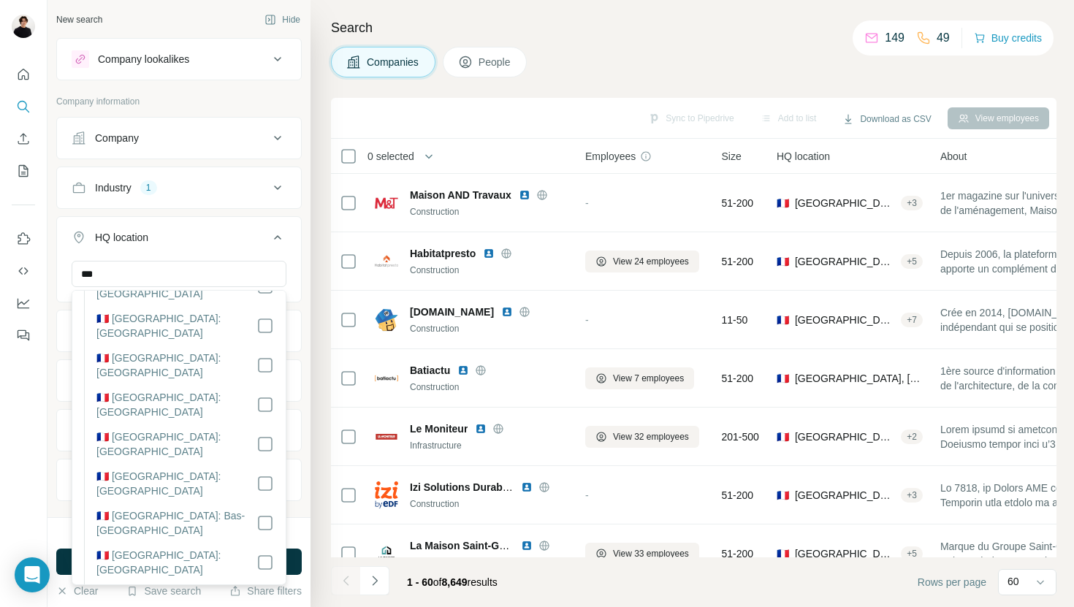
scroll to position [2000, 0]
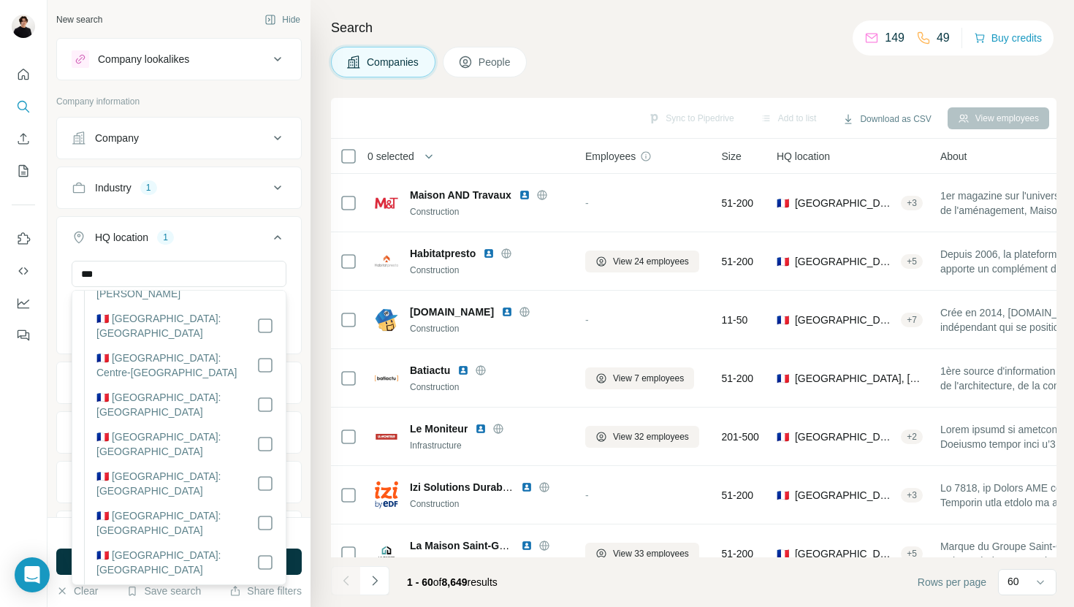
scroll to position [1844, 0]
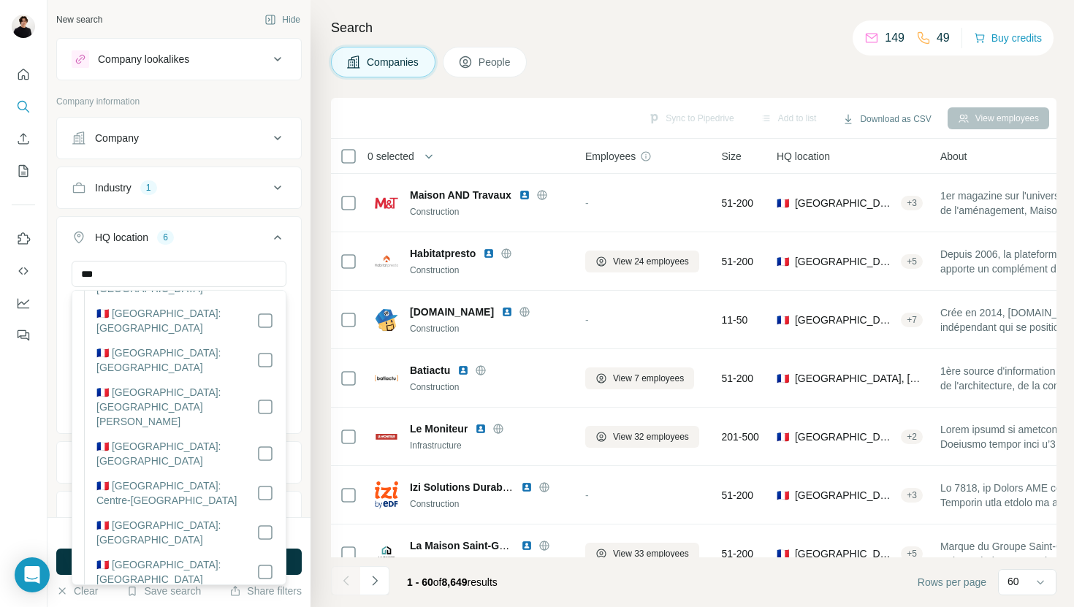
scroll to position [1677, 0]
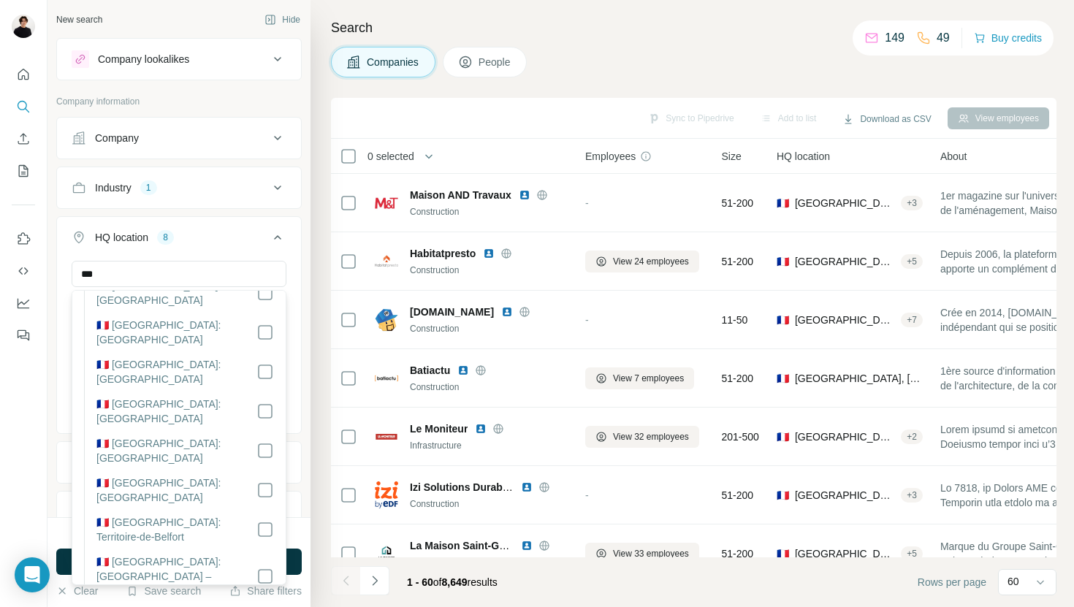
scroll to position [1046, 0]
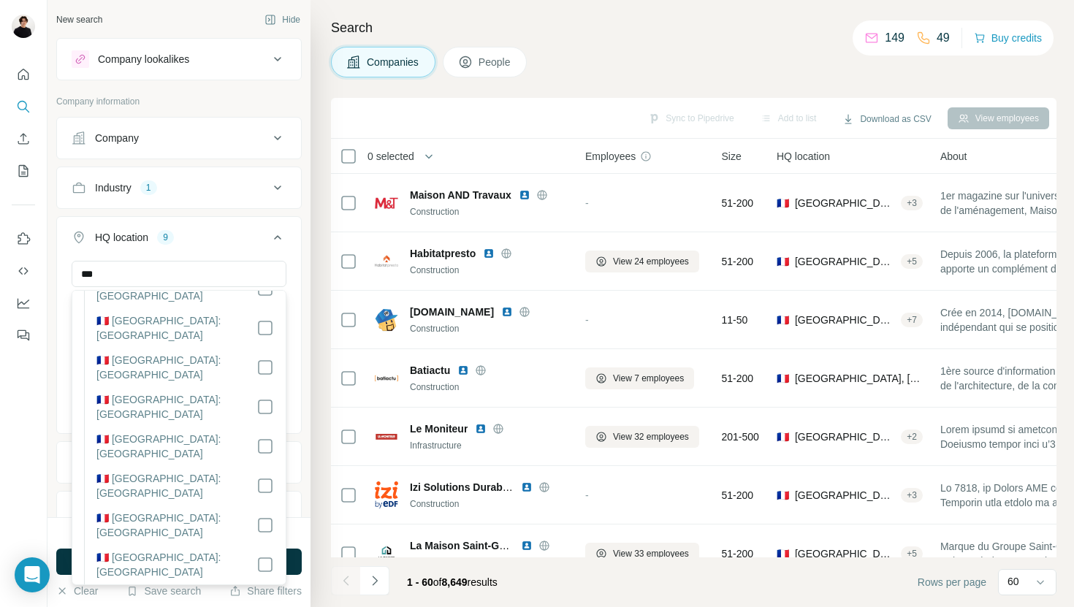
scroll to position [370, 0]
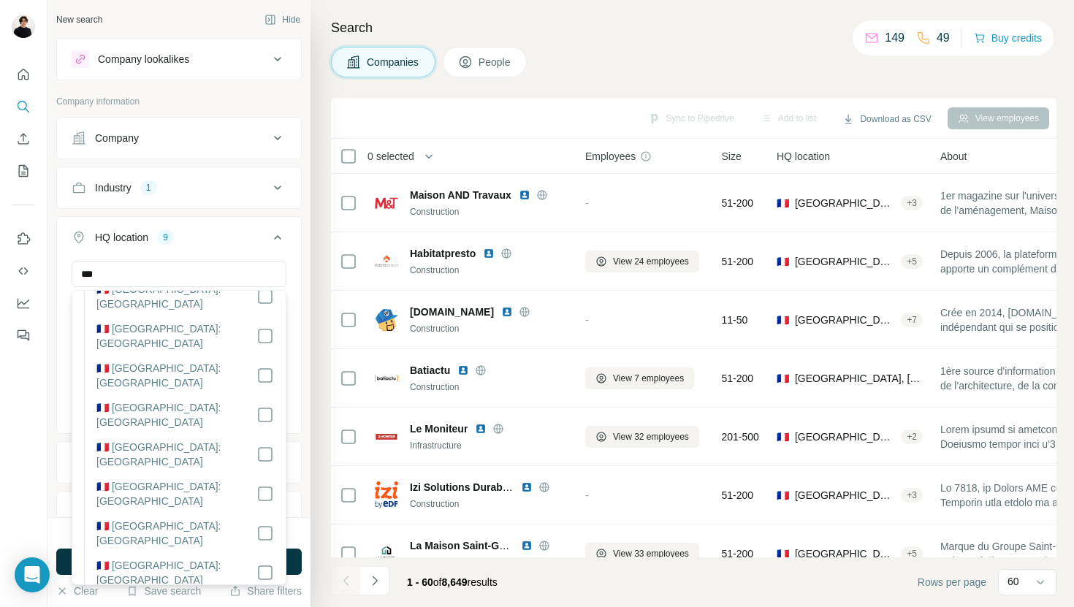
click at [280, 245] on icon at bounding box center [278, 238] width 18 height 18
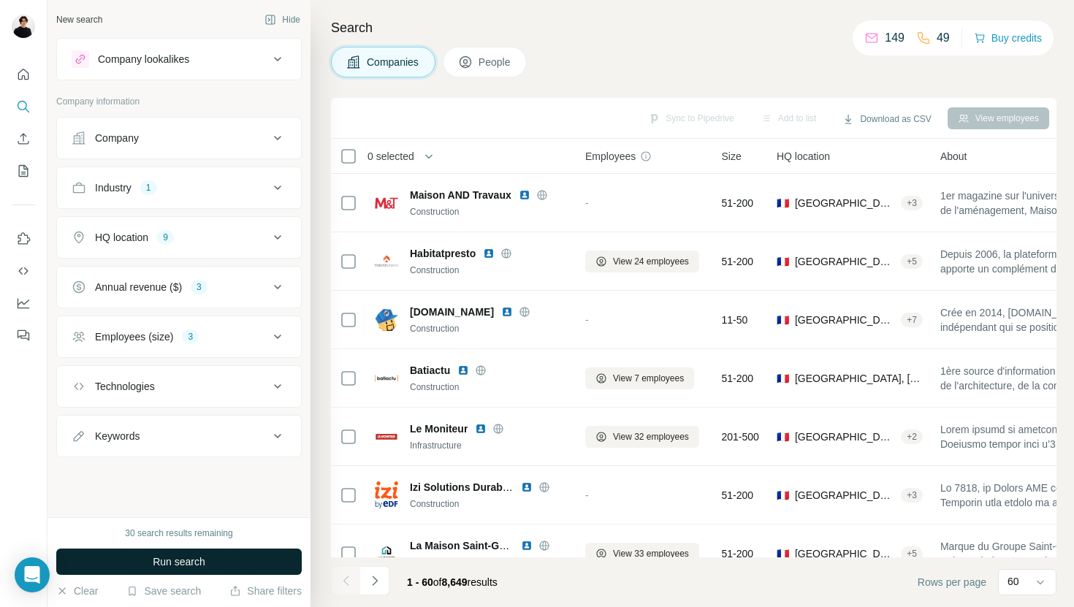
click at [236, 554] on button "Run search" at bounding box center [178, 562] width 245 height 26
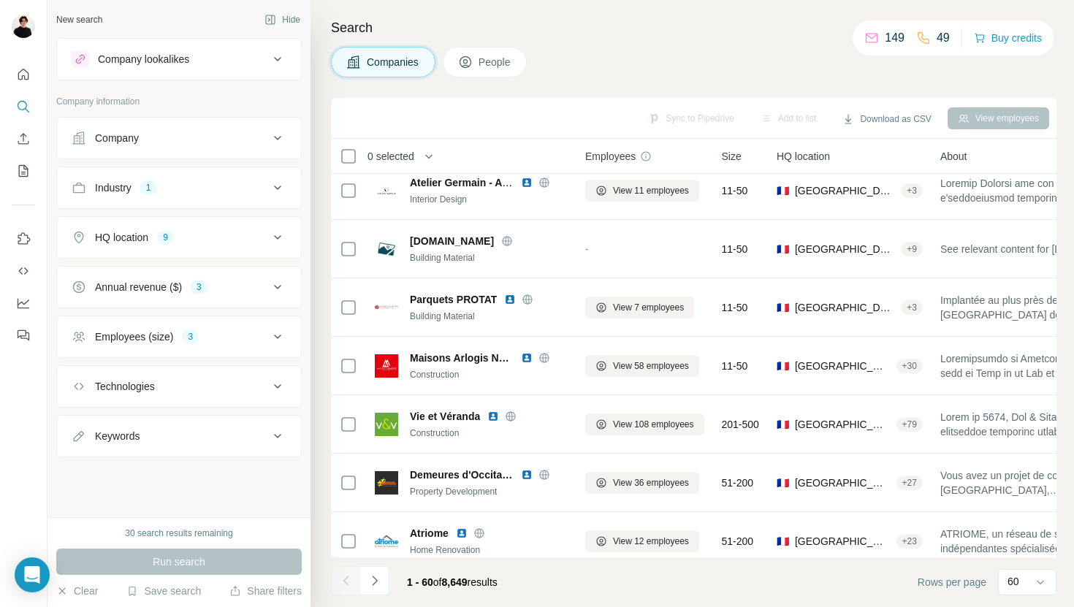
scroll to position [3124, 0]
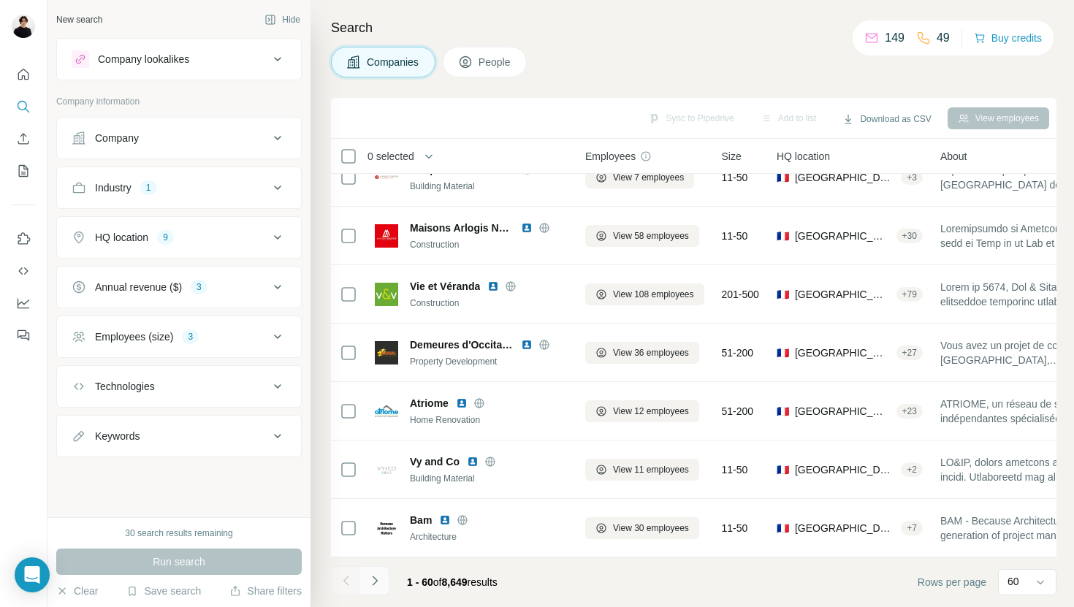
click at [381, 586] on icon "Navigate to next page" at bounding box center [375, 581] width 15 height 15
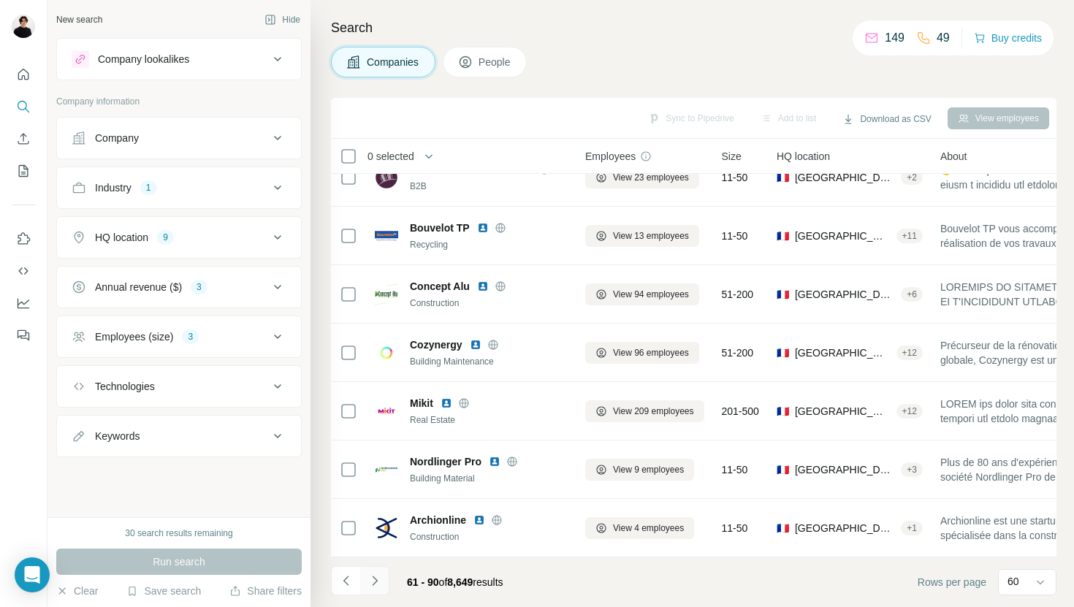
scroll to position [1370, 0]
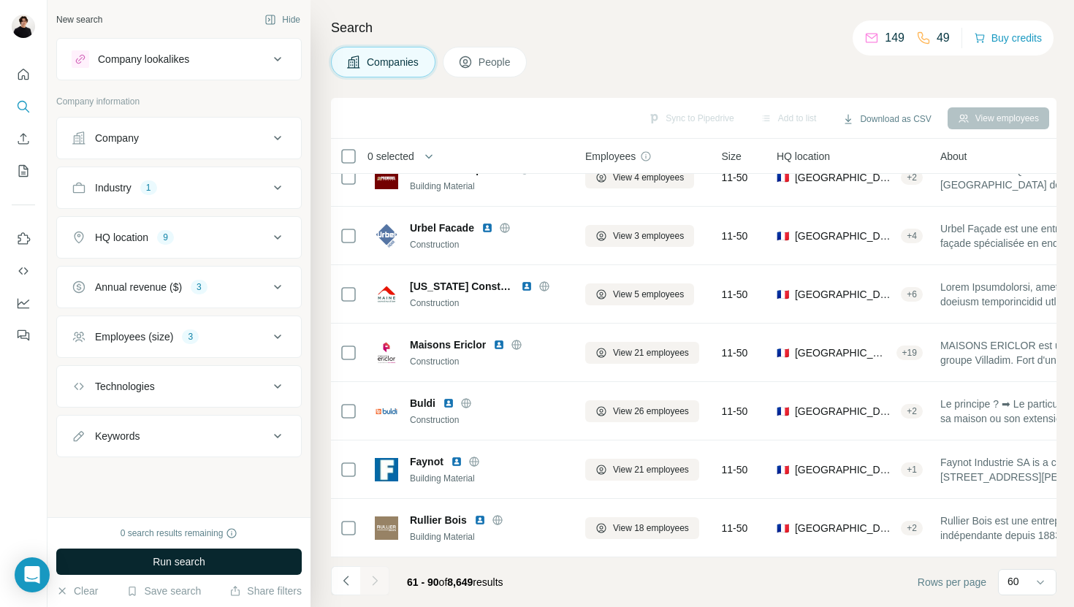
click at [254, 552] on button "Run search" at bounding box center [178, 562] width 245 height 26
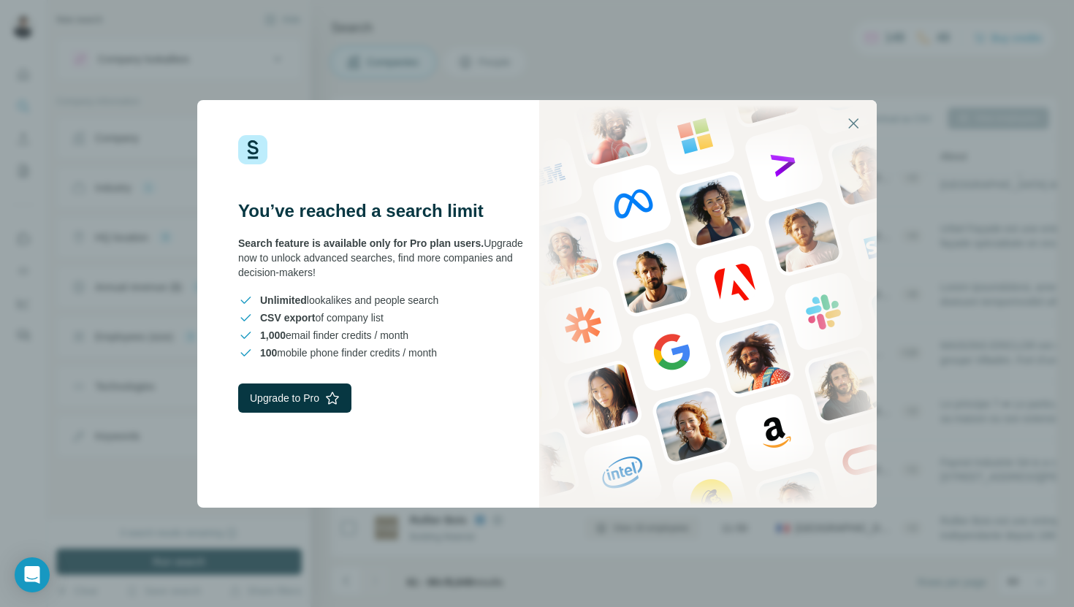
click at [833, 524] on div "You’ve reached a search limit Search feature is available only for Pro plan use…" at bounding box center [537, 303] width 1074 height 607
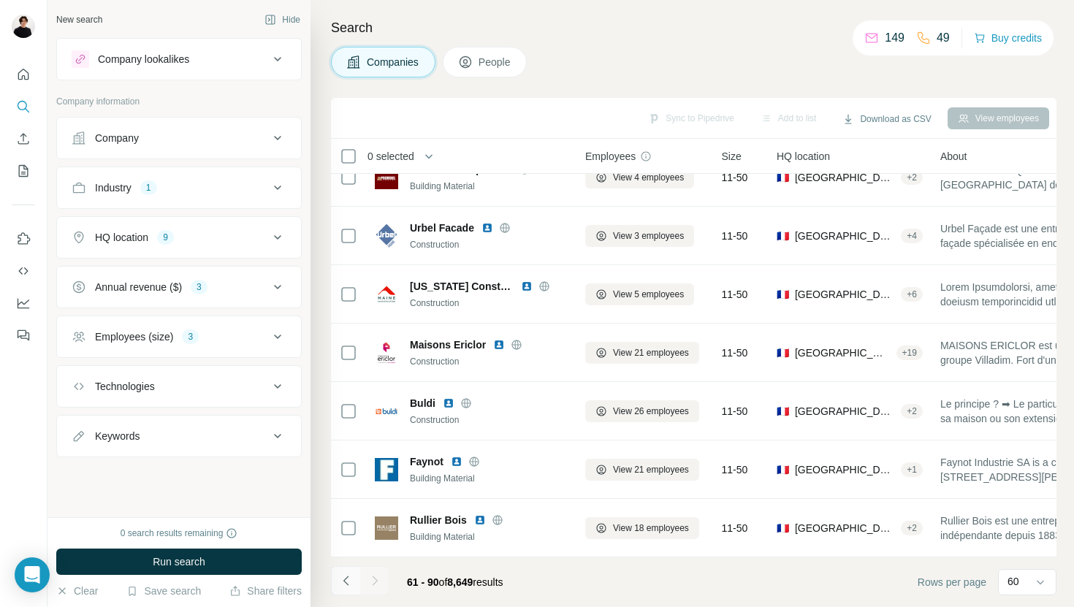
click at [342, 591] on button "Navigate to previous page" at bounding box center [345, 580] width 29 height 29
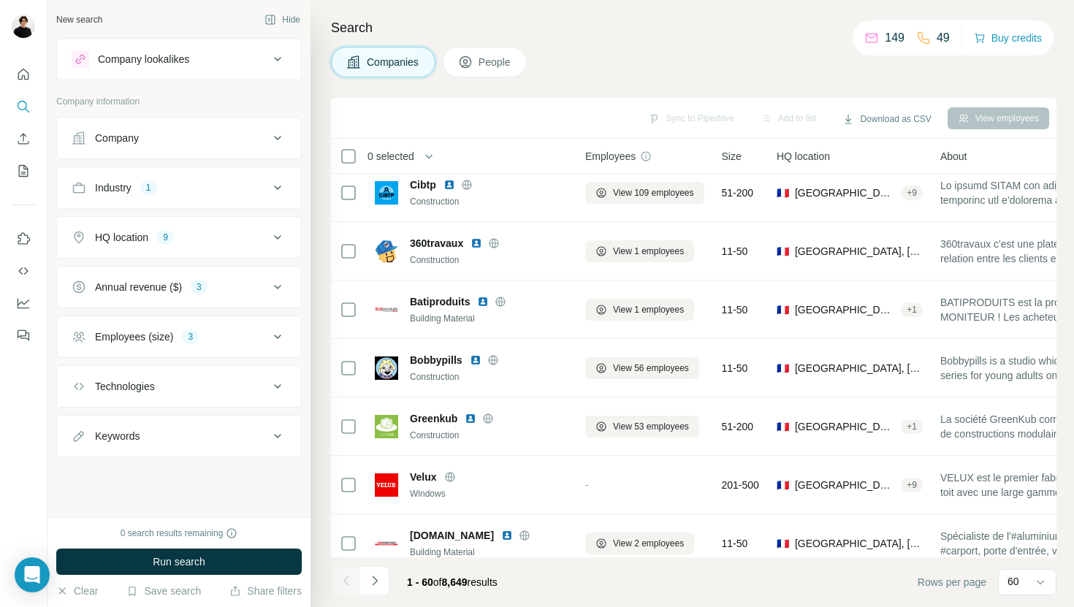
scroll to position [0, 0]
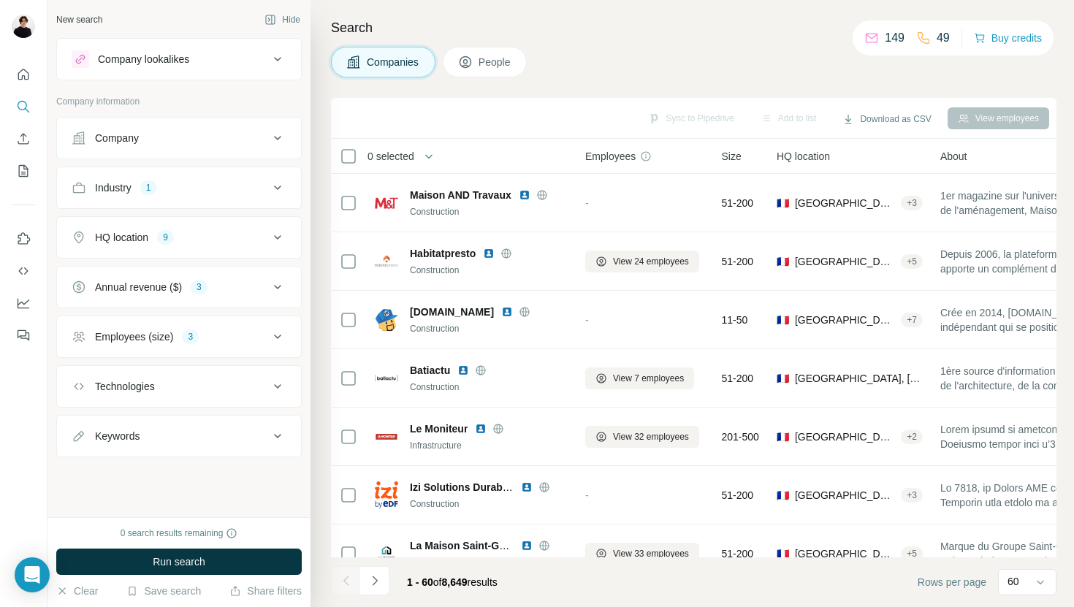
click at [821, 142] on th "HQ location" at bounding box center [850, 156] width 164 height 35
click at [821, 153] on span "HQ location" at bounding box center [803, 156] width 53 height 15
click at [821, 156] on span "HQ location" at bounding box center [803, 156] width 53 height 15
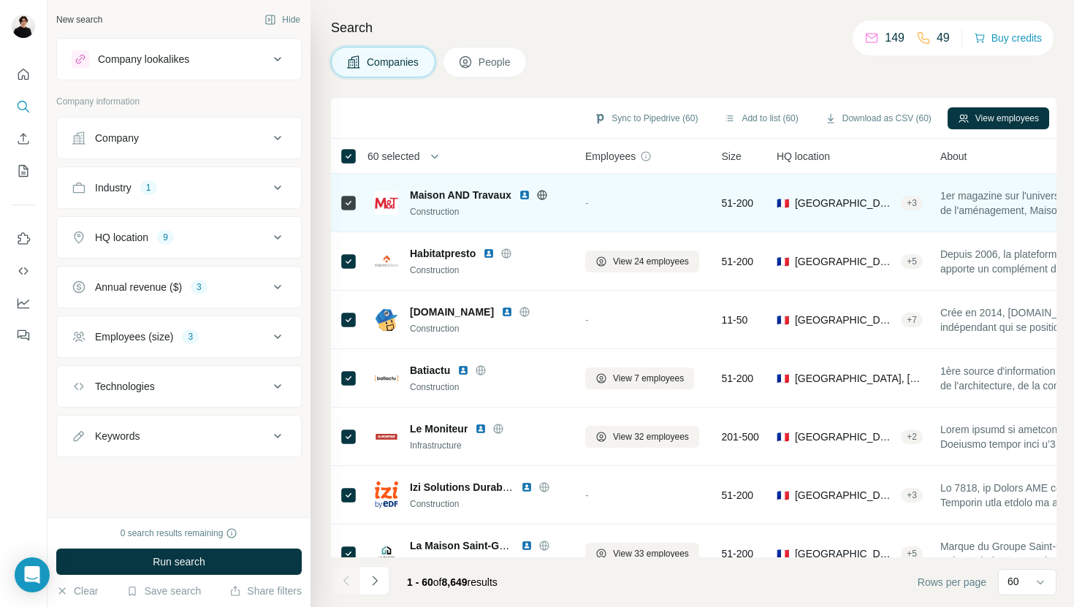
click at [486, 196] on span "Maison AND Travaux" at bounding box center [461, 195] width 102 height 15
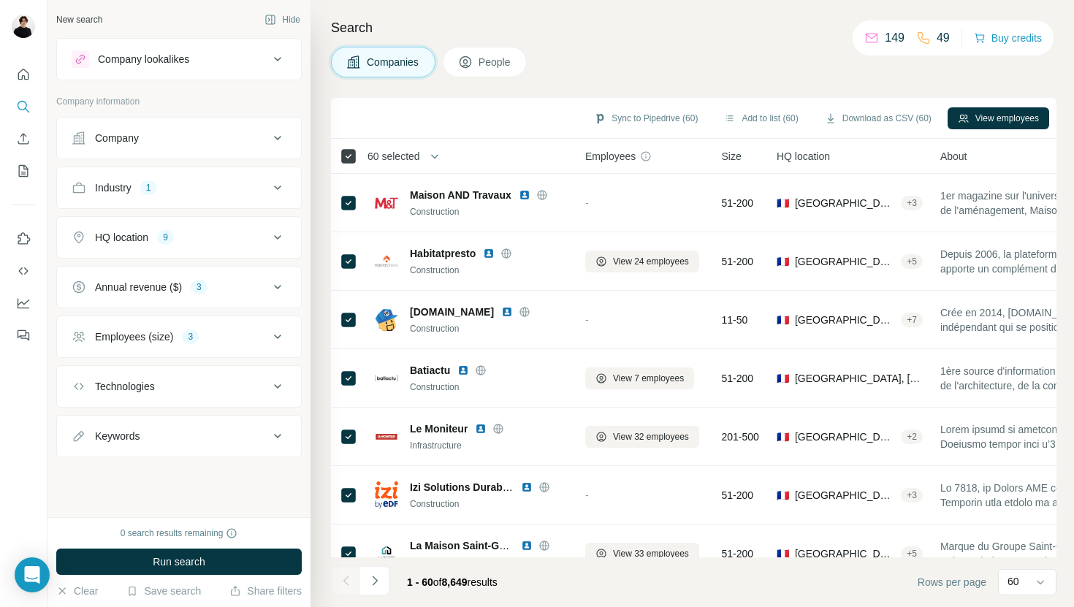
click at [352, 164] on icon at bounding box center [349, 157] width 18 height 18
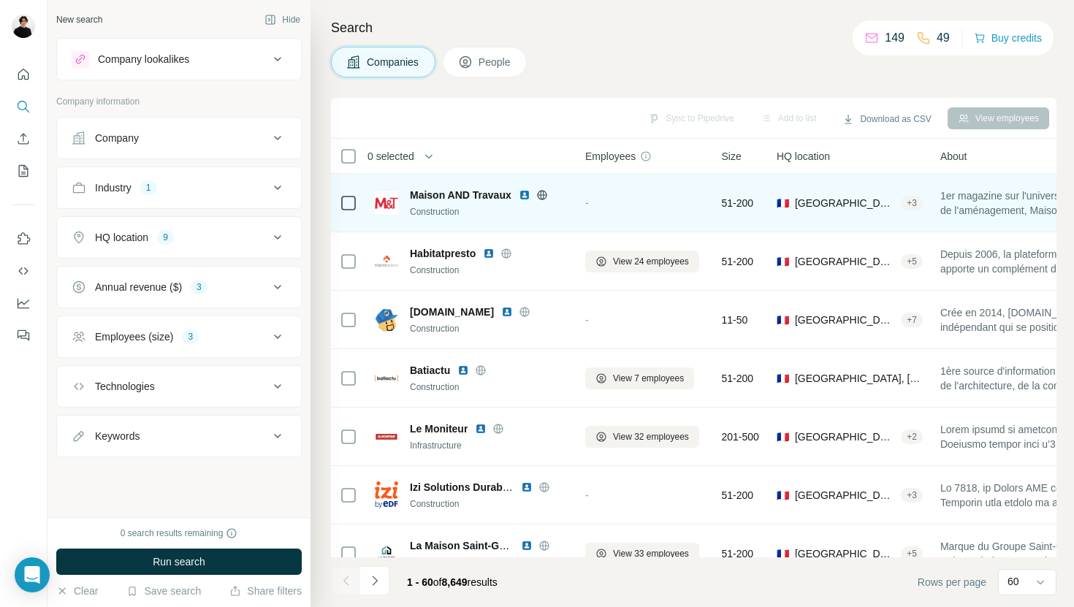
click at [501, 194] on span "Maison AND Travaux" at bounding box center [461, 195] width 102 height 15
click at [500, 196] on span "Maison AND Travaux" at bounding box center [461, 195] width 102 height 15
click at [599, 229] on td "-" at bounding box center [644, 203] width 137 height 58
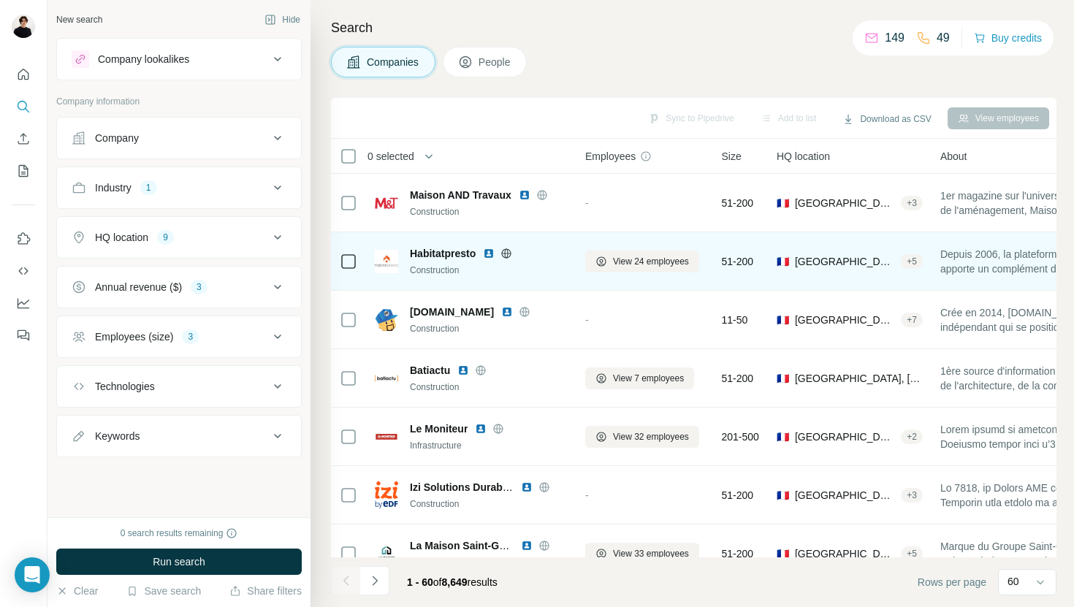
click at [438, 255] on span "Habitatpresto" at bounding box center [443, 253] width 66 height 15
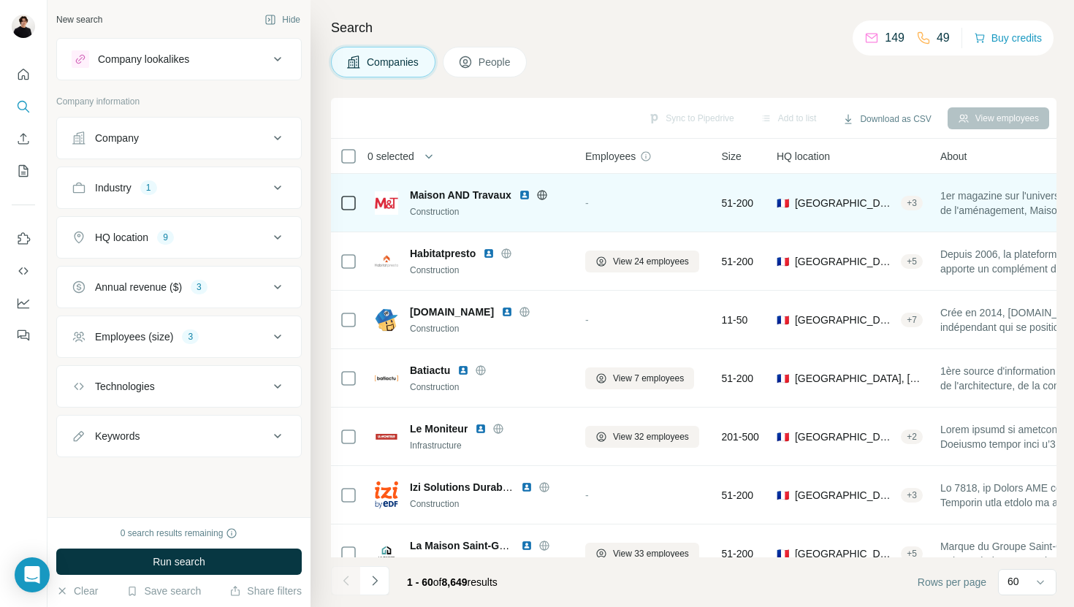
click at [524, 194] on img at bounding box center [525, 195] width 12 height 12
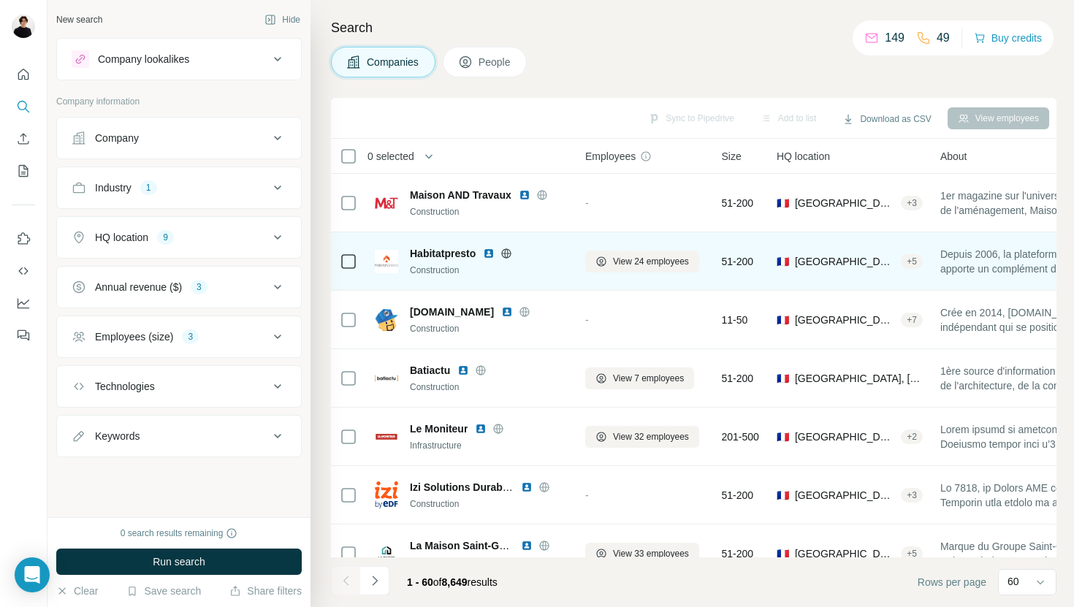
click at [492, 255] on img at bounding box center [489, 254] width 12 height 12
